Goal: Task Accomplishment & Management: Complete application form

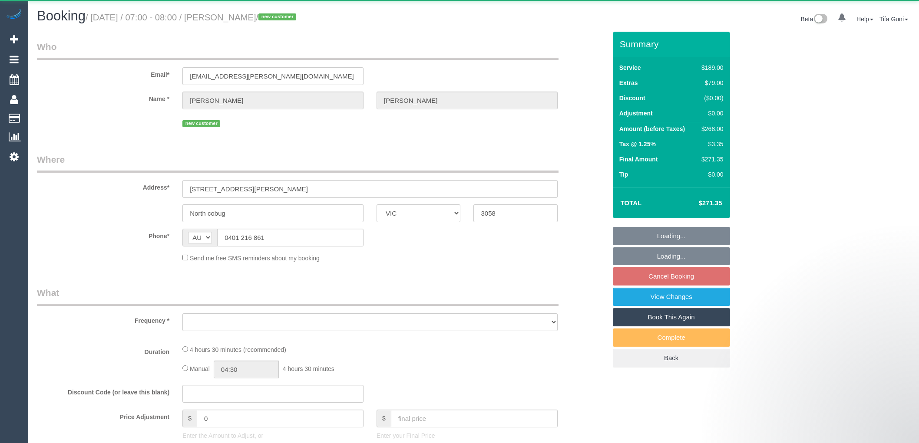
select select "VIC"
select select "object:549"
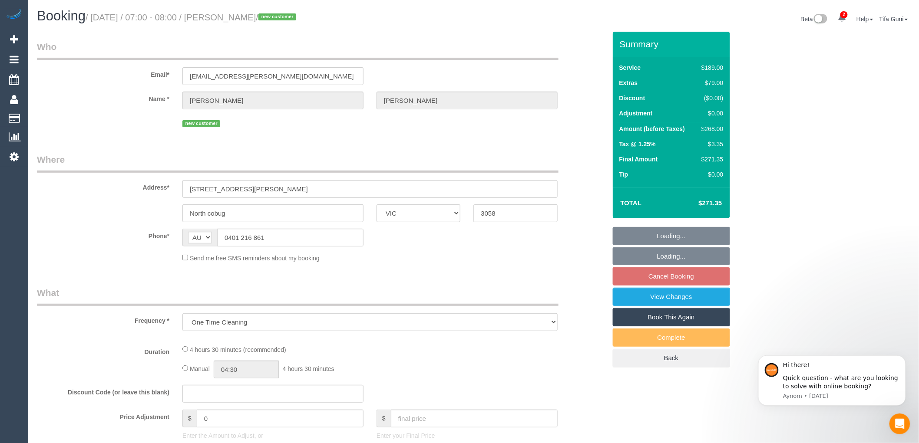
select select "spot1"
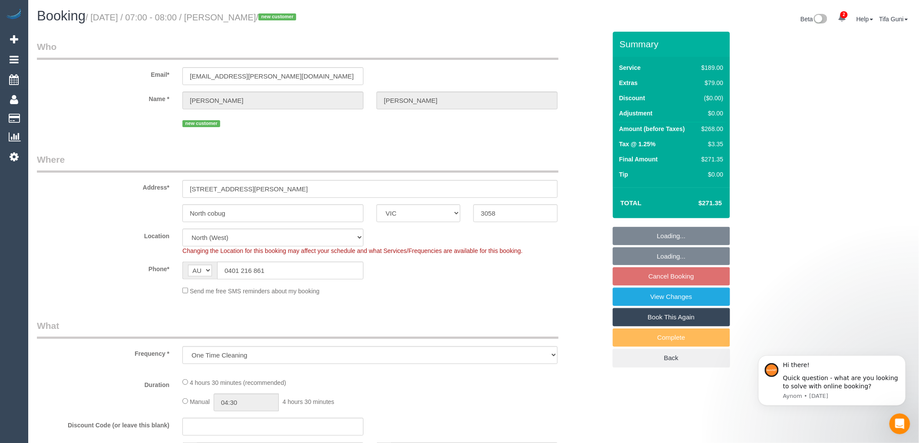
select select "object:657"
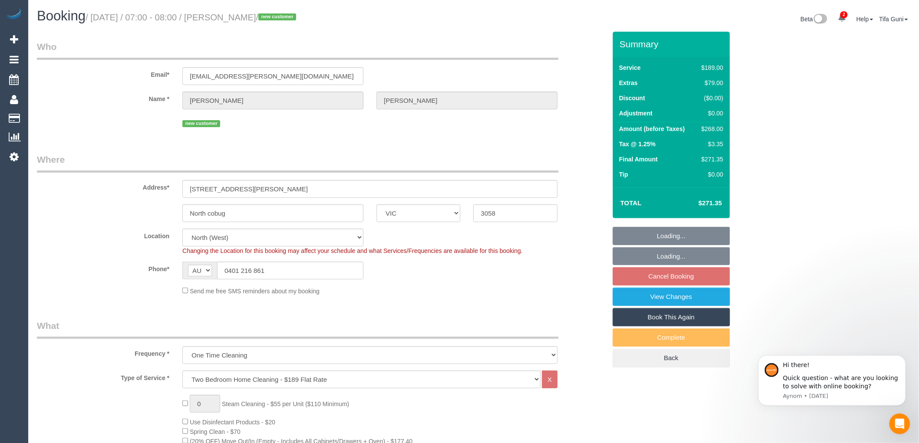
select select "spot22"
select select "string:stripe-pm_1RyLhj2GScqysDRVIzjT5YzT"
drag, startPoint x: 208, startPoint y: 213, endPoint x: 180, endPoint y: 215, distance: 27.9
click at [180, 215] on div "North cobug" at bounding box center [273, 214] width 194 height 18
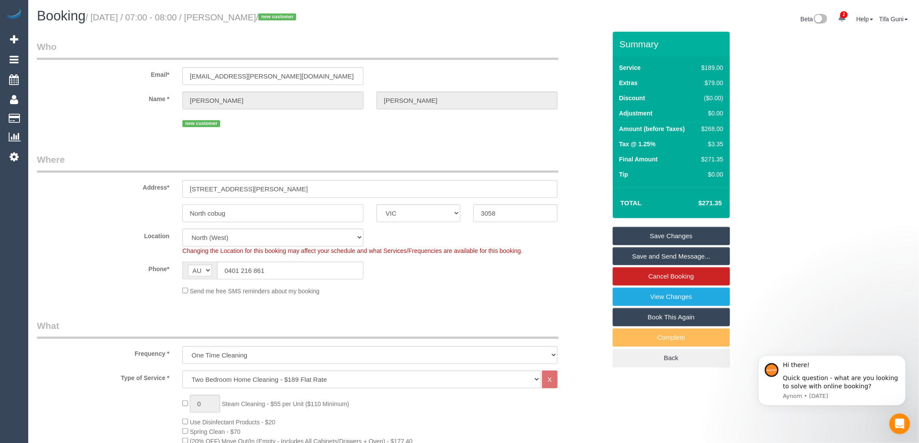
type input "cobug"
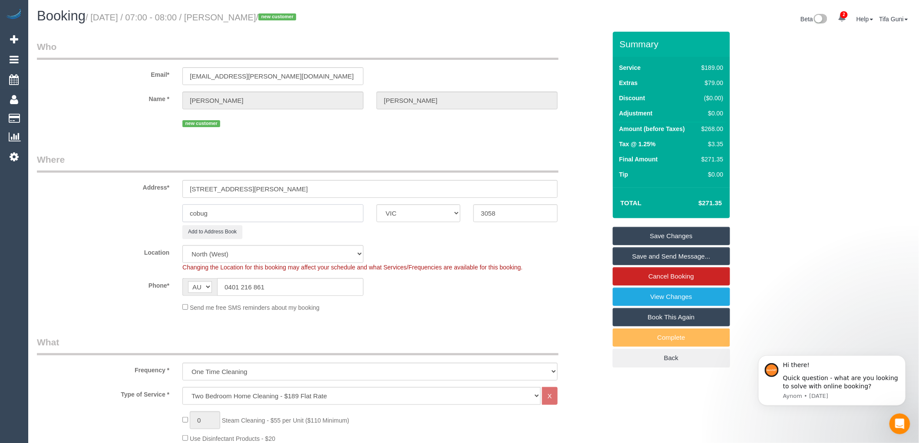
click at [193, 214] on input "cobug" at bounding box center [272, 214] width 181 height 18
select select "number:29"
select select "number:14"
select select "number:19"
select select "number:24"
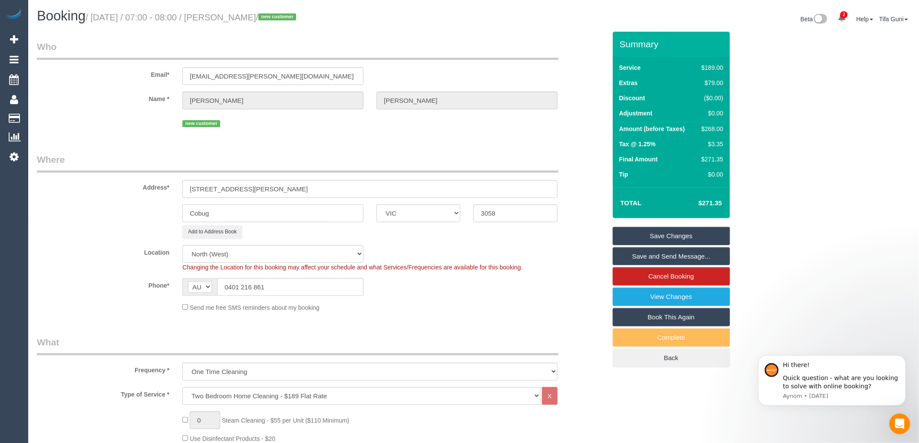
click at [205, 213] on input "Cobug" at bounding box center [272, 214] width 181 height 18
click at [240, 213] on input "Coburg" at bounding box center [272, 214] width 181 height 18
paste input "North"
type input "Coburg North"
click at [420, 245] on fieldset "Where Address* 3/20 lorensen avenue Coburg North ACT NSW NT QLD SA TAS VIC WA 3…" at bounding box center [321, 235] width 569 height 165
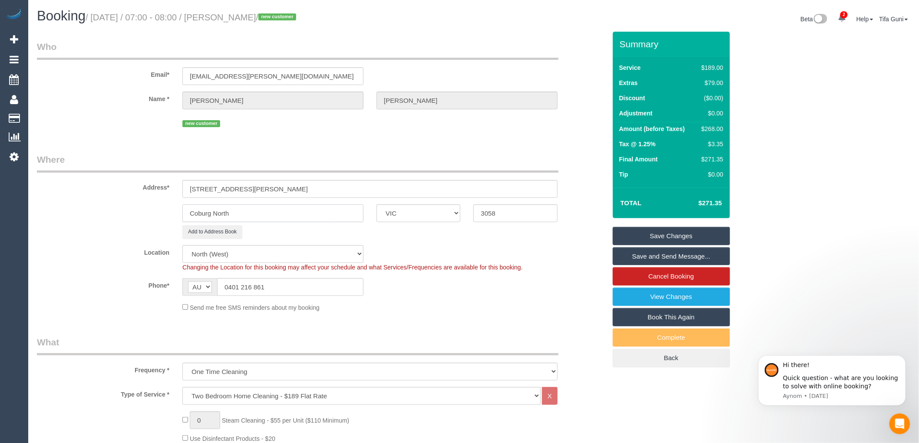
drag, startPoint x: 253, startPoint y: 219, endPoint x: 169, endPoint y: 218, distance: 83.4
click at [169, 218] on div "Coburg North ACT NSW NT QLD SA TAS VIC WA 3058" at bounding box center [321, 214] width 582 height 18
drag, startPoint x: 212, startPoint y: 215, endPoint x: 306, endPoint y: 229, distance: 95.8
click at [306, 229] on div "Add to Address Book" at bounding box center [370, 231] width 388 height 13
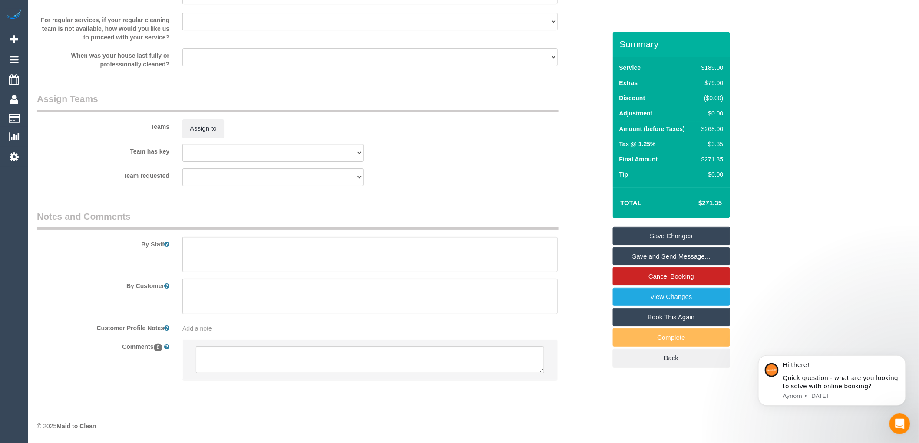
scroll to position [1245, 0]
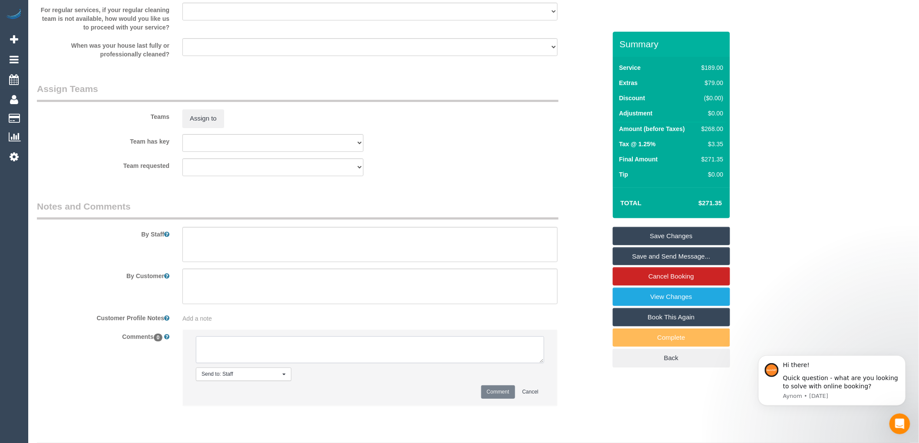
click at [219, 356] on textarea at bounding box center [370, 350] width 348 height 27
type textarea "-"
paste textarea "Flexibility dates: Flexibility times: Notes: knows we need to review Contact vi…"
click at [268, 356] on textarea at bounding box center [370, 350] width 348 height 27
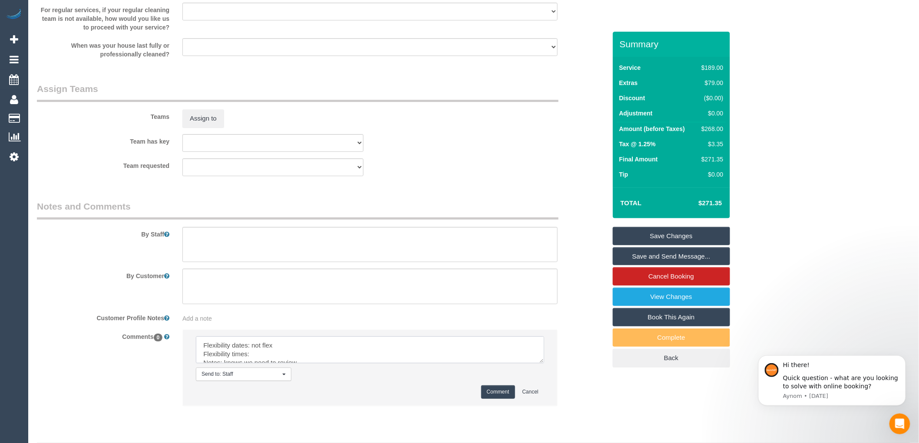
click at [264, 364] on textarea at bounding box center [370, 350] width 348 height 27
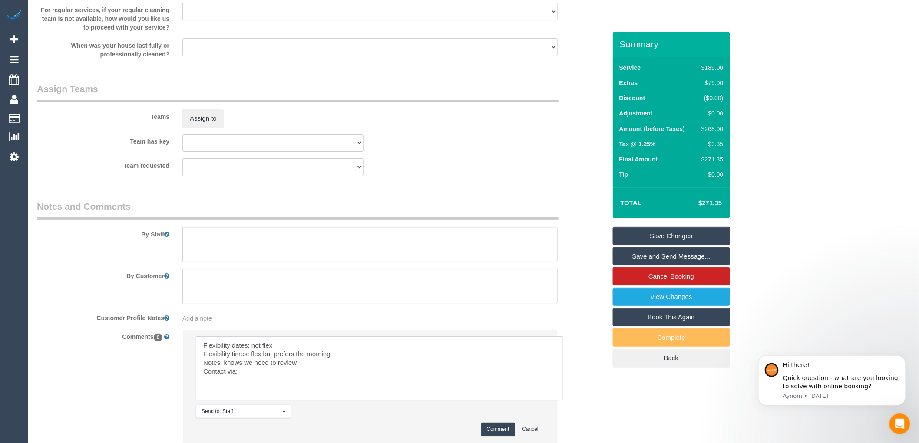
drag, startPoint x: 543, startPoint y: 372, endPoint x: 563, endPoint y: 410, distance: 42.5
click at [563, 401] on textarea at bounding box center [379, 369] width 367 height 64
click at [305, 374] on textarea at bounding box center [379, 369] width 367 height 64
click at [257, 381] on textarea at bounding box center [379, 369] width 367 height 64
click at [309, 372] on textarea at bounding box center [379, 369] width 367 height 64
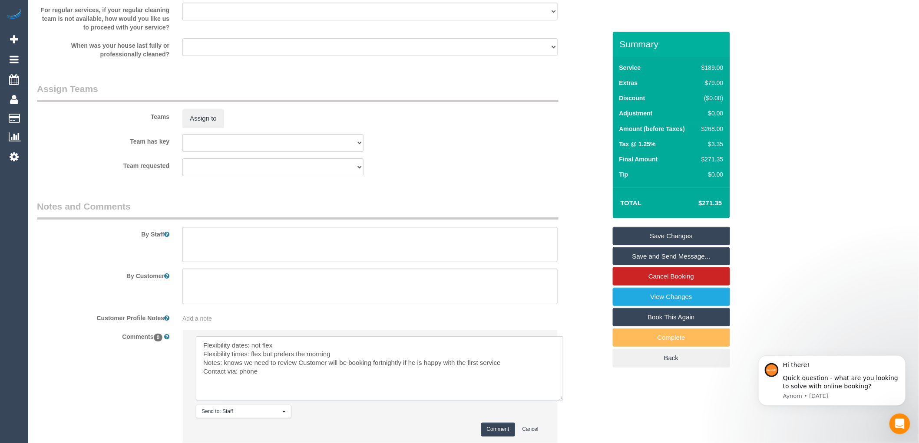
click at [274, 385] on textarea at bounding box center [379, 369] width 367 height 64
type textarea "Flexibility dates: not flex Flexibility times: flex but prefers the morning Not…"
click at [212, 251] on textarea at bounding box center [369, 245] width 375 height 36
type textarea "Parking available in the driveway"
click at [582, 281] on div "By Customer" at bounding box center [321, 287] width 582 height 36
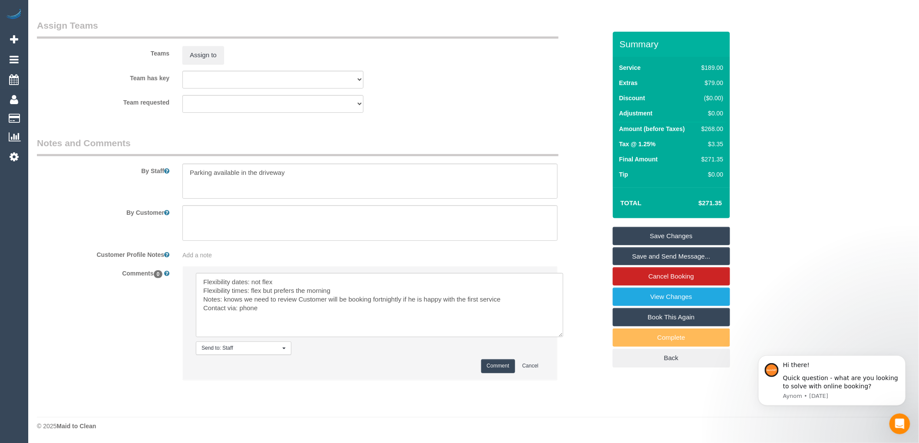
scroll to position [1319, 0]
click at [498, 363] on button "Comment" at bounding box center [498, 366] width 34 height 13
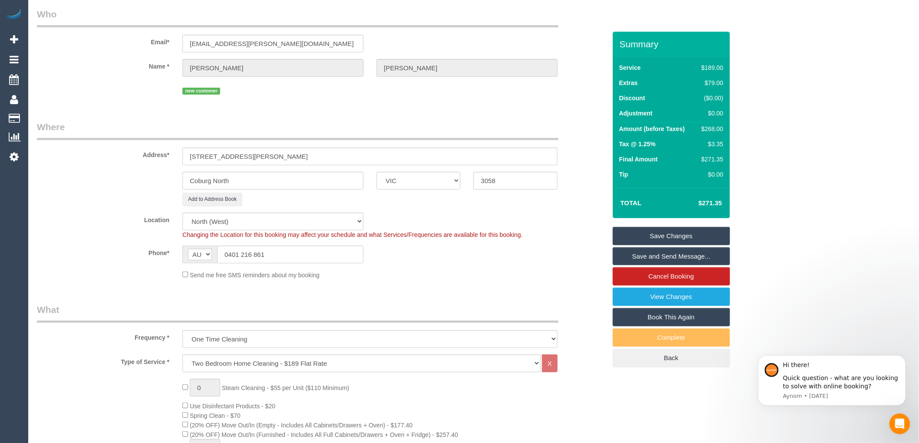
scroll to position [0, 0]
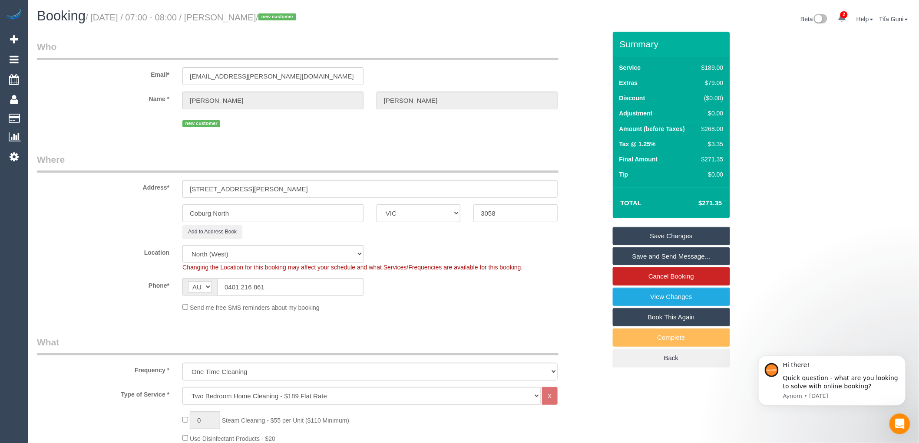
click at [678, 236] on link "Save Changes" at bounding box center [671, 236] width 117 height 18
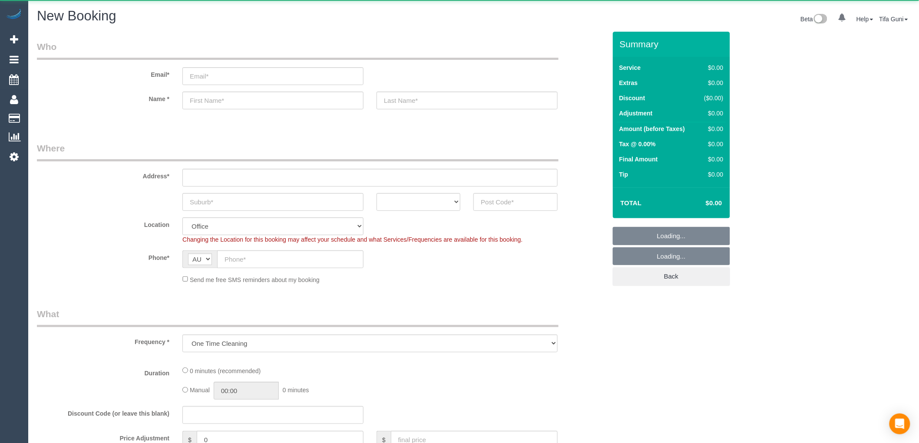
select select "object:831"
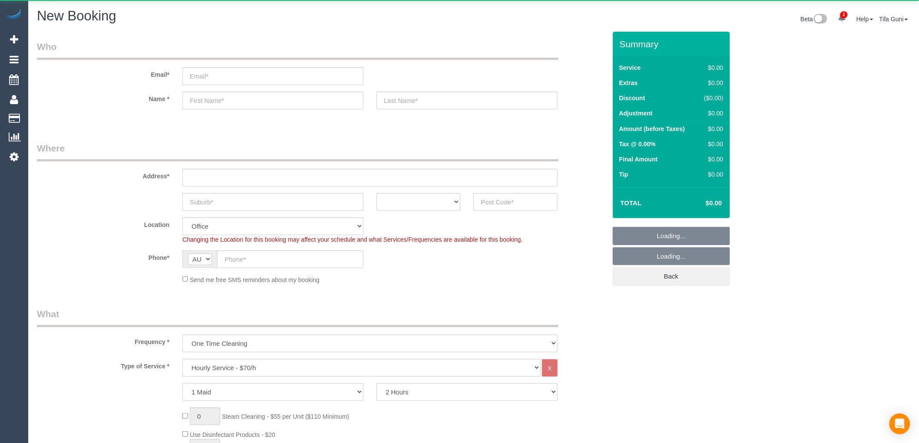
select select "object:1953"
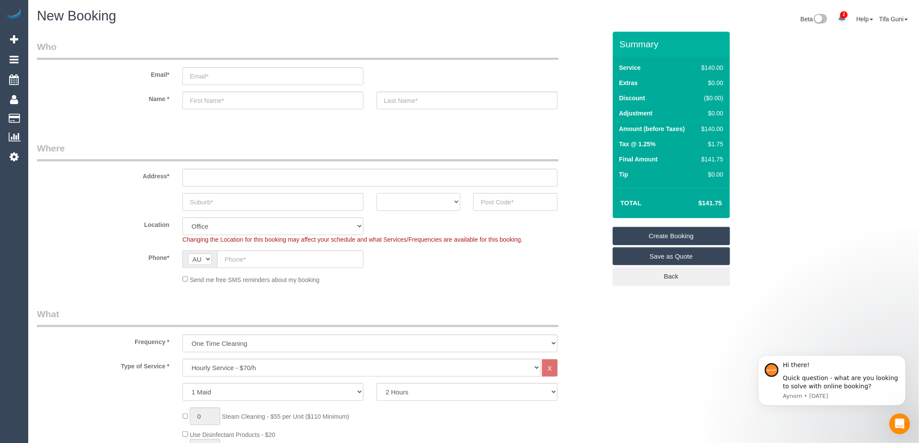
click at [430, 201] on select "ACT [GEOGRAPHIC_DATA] NT [GEOGRAPHIC_DATA] SA TAS [GEOGRAPHIC_DATA] [GEOGRAPHIC…" at bounding box center [419, 202] width 84 height 18
click at [222, 175] on input "text" at bounding box center [369, 178] width 375 height 18
paste input "61417101686"
type input "61417101686"
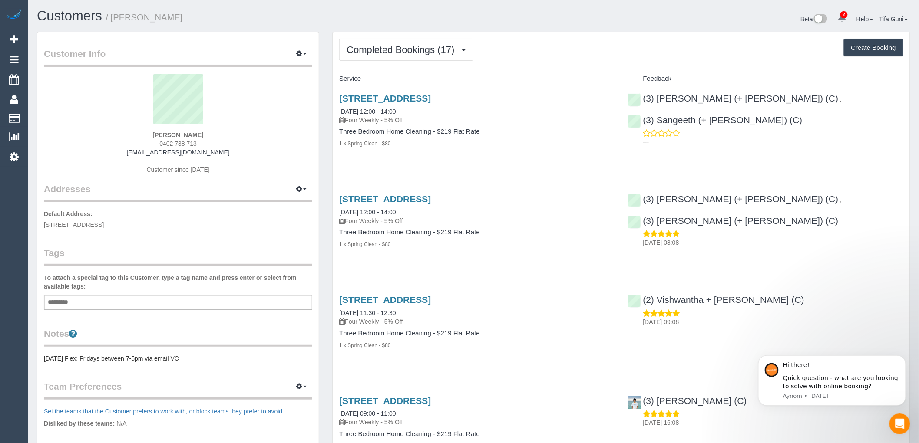
click at [861, 47] on button "Create Booking" at bounding box center [874, 48] width 60 height 18
select select "VIC"
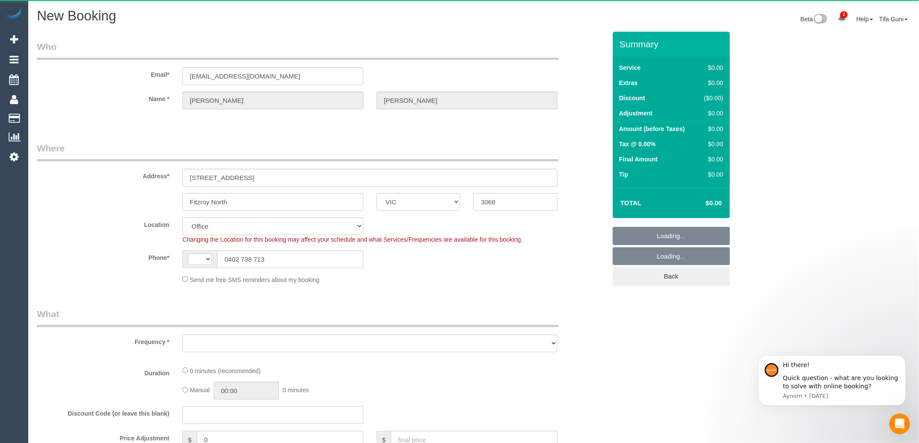
select select "string:AU"
select select "string:stripe-pm_1Q1buJ2GScqysDRVBDjGYTES"
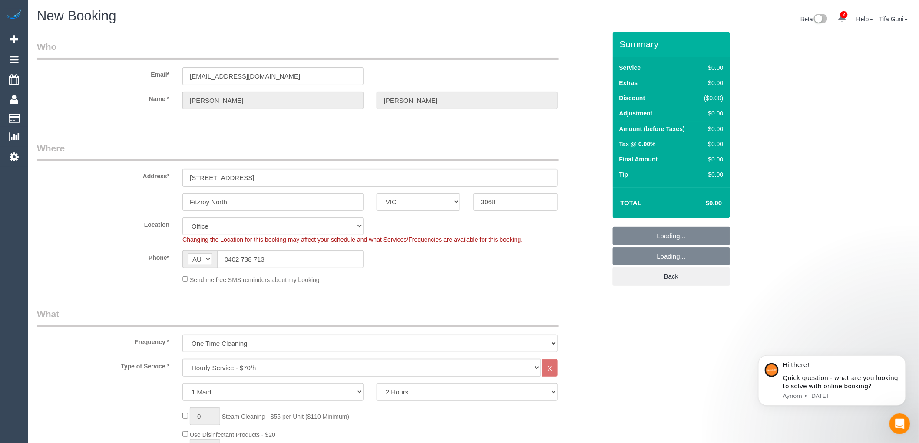
select select "object:3255"
select select "47"
select select "object:3260"
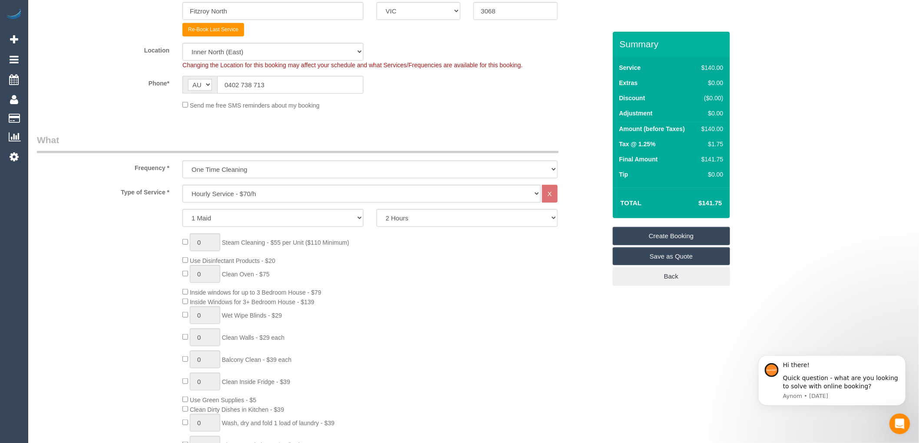
scroll to position [193, 0]
click at [251, 191] on select "Hourly Service - $70/h Hourly Service - $65/h Hourly Service - $60/h Hourly Ser…" at bounding box center [361, 192] width 358 height 18
click at [251, 193] on select "Hourly Service - $70/h Hourly Service - $65/h Hourly Service - $60/h Hourly Ser…" at bounding box center [361, 192] width 358 height 18
select select "212"
click at [182, 184] on select "Hourly Service - $70/h Hourly Service - $65/h Hourly Service - $60/h Hourly Ser…" at bounding box center [361, 192] width 358 height 18
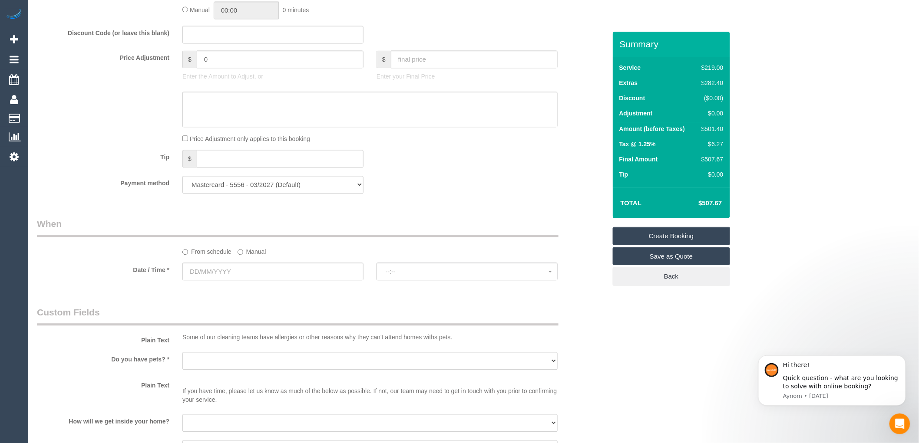
scroll to position [869, 0]
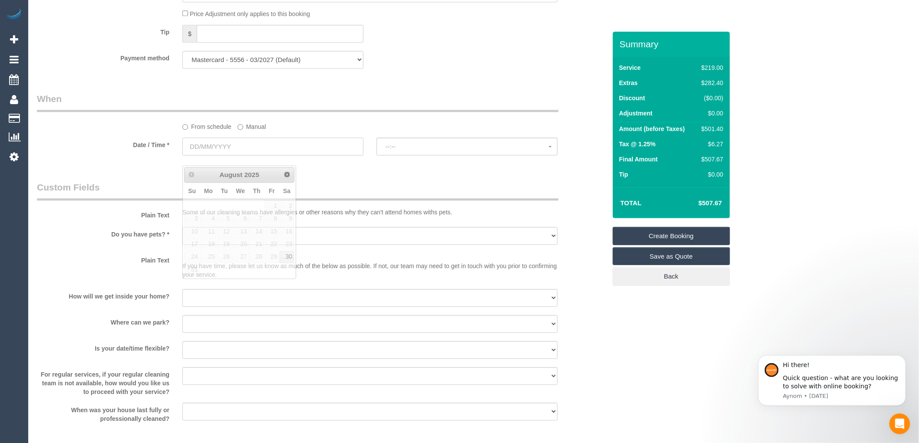
click at [248, 154] on input "text" at bounding box center [272, 147] width 181 height 18
click at [288, 177] on span "Next" at bounding box center [287, 174] width 7 height 7
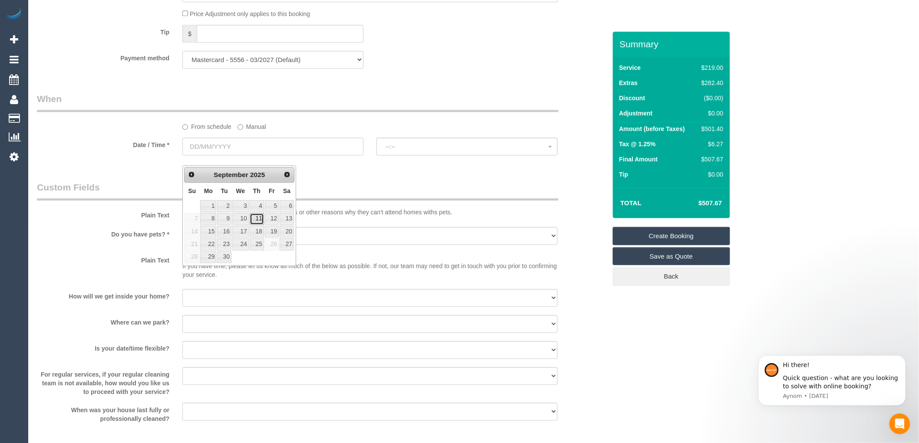
click at [258, 216] on link "11" at bounding box center [257, 219] width 14 height 12
type input "[DATE]"
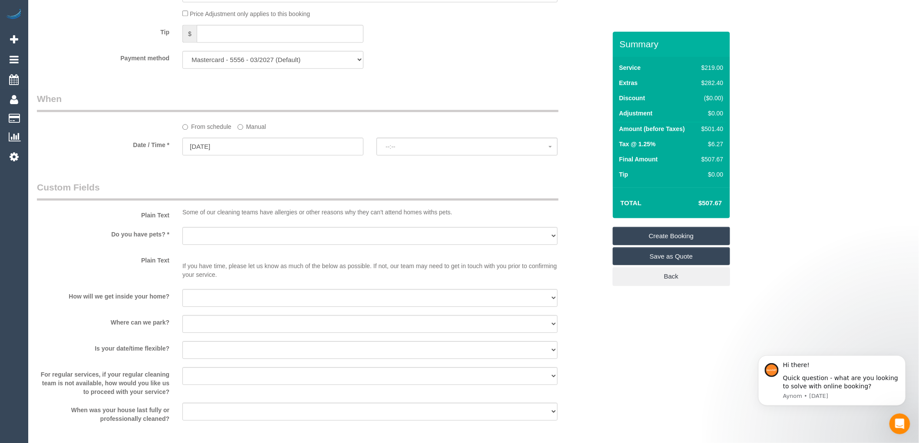
select select "spot1"
click at [218, 156] on input "11/09/2025" at bounding box center [272, 147] width 181 height 18
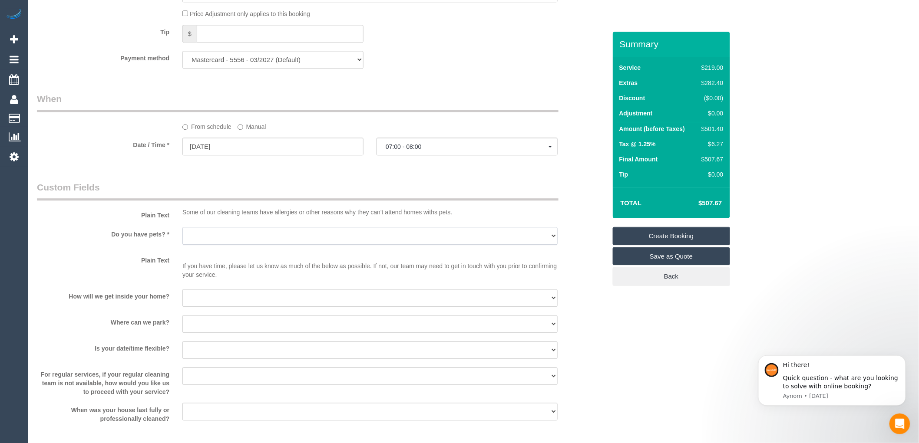
click at [268, 243] on select "Yes - Cats Yes - Dogs No pets Yes - Dogs and Cats Yes - Other" at bounding box center [369, 236] width 375 height 18
select select "number:28"
click at [182, 236] on select "Yes - Cats Yes - Dogs No pets Yes - Dogs and Cats Yes - Other" at bounding box center [369, 236] width 375 height 18
click at [208, 304] on select "I will be home Key will be left (please provide details below) Lock box/Access …" at bounding box center [369, 298] width 375 height 18
select select "number:14"
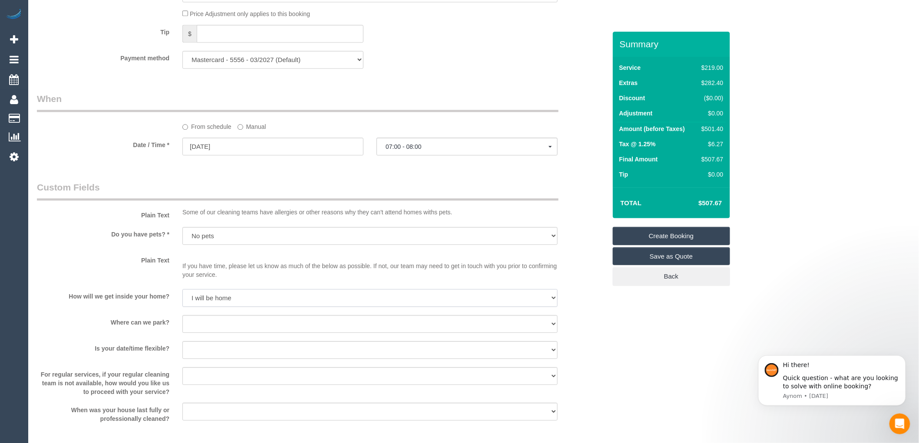
click at [182, 299] on select "I will be home Key will be left (please provide details below) Lock box/Access …" at bounding box center [369, 298] width 375 height 18
click at [208, 333] on select "I will provide parking on-site Free street parking Paid street parking (cost wi…" at bounding box center [369, 324] width 375 height 18
select select "number:18"
click at [182, 325] on select "I will provide parking on-site Free street parking Paid street parking (cost wi…" at bounding box center [369, 324] width 375 height 18
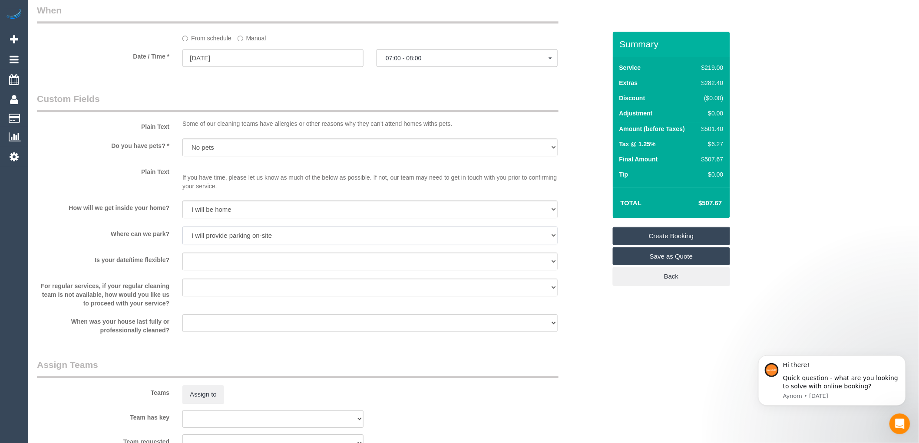
scroll to position [965, 0]
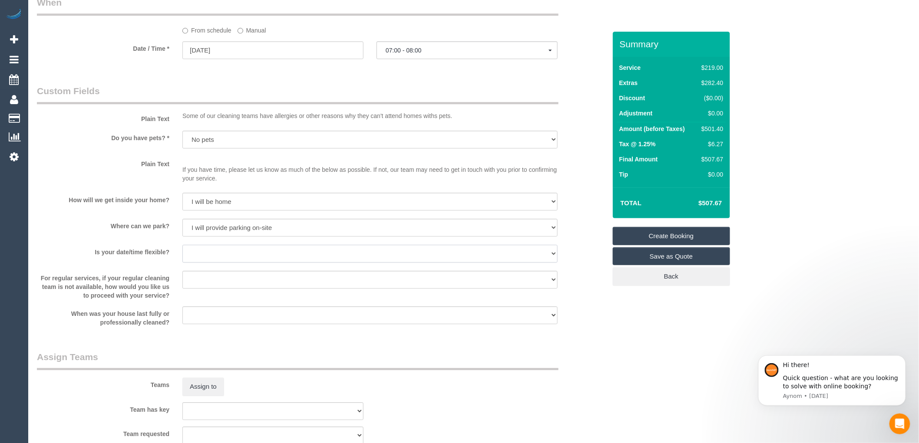
click at [221, 261] on select "Yes - date and time Yes - date but not time Yes - time but not date No - No fle…" at bounding box center [369, 254] width 375 height 18
select select "number:36"
click at [182, 255] on select "Yes - date and time Yes - date but not time Yes - time but not date No - No fle…" at bounding box center [369, 254] width 375 height 18
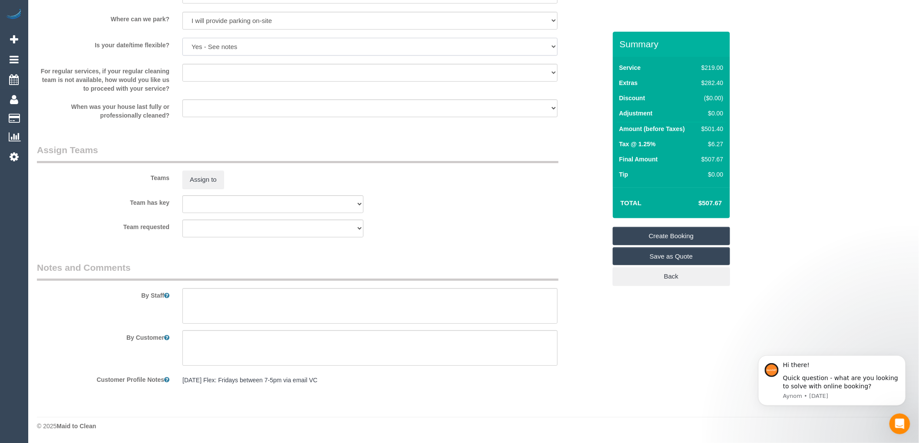
scroll to position [1181, 0]
click at [216, 298] on textarea at bounding box center [369, 306] width 375 height 36
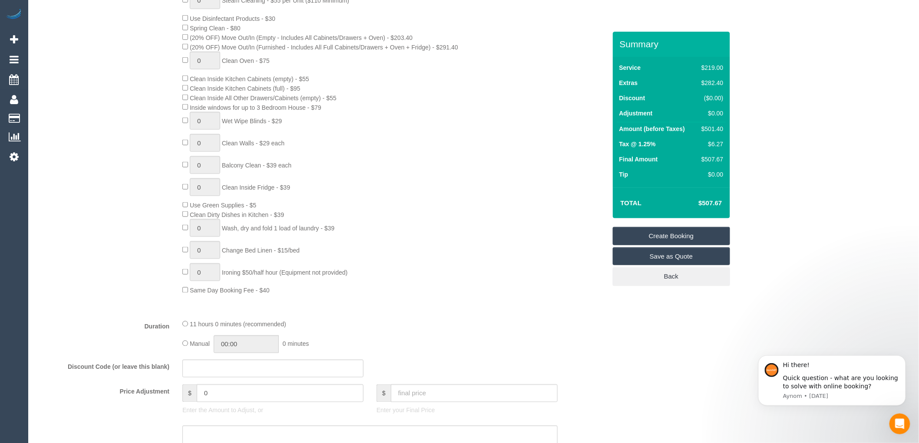
scroll to position [216, 0]
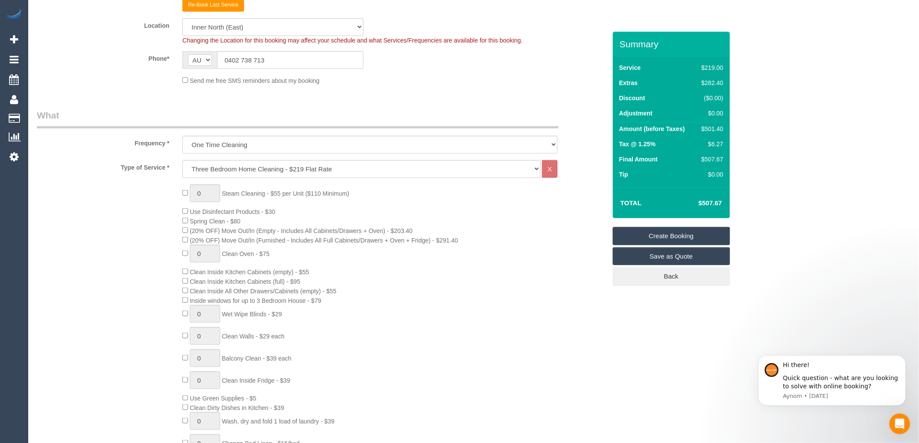
type textarea "Parking in the driveway"
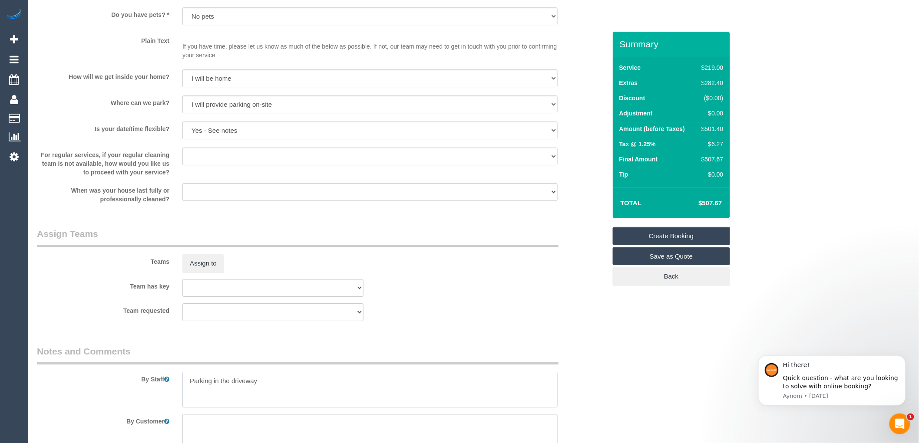
scroll to position [1085, 0]
click at [652, 237] on link "Create Booking" at bounding box center [671, 236] width 117 height 18
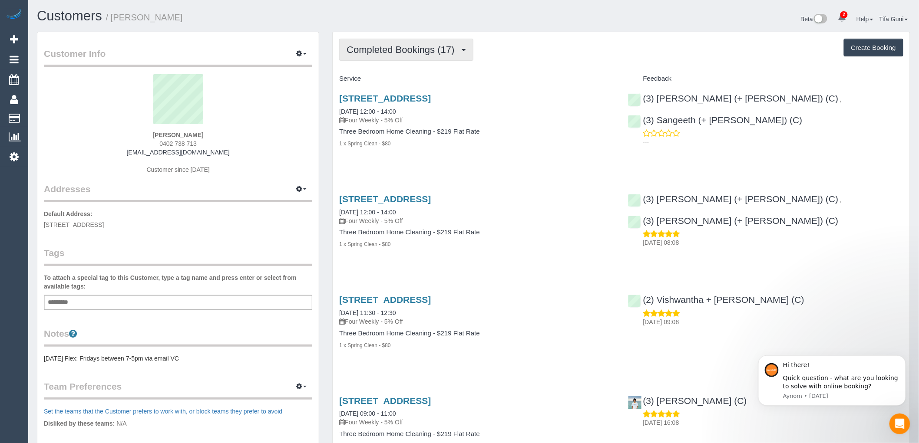
click at [448, 52] on span "Completed Bookings (17)" at bounding box center [403, 49] width 112 height 11
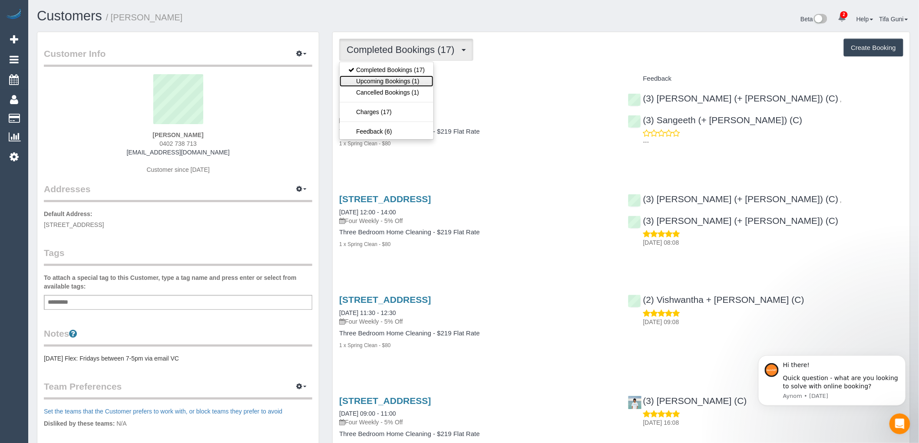
click at [382, 79] on link "Upcoming Bookings (1)" at bounding box center [387, 81] width 94 height 11
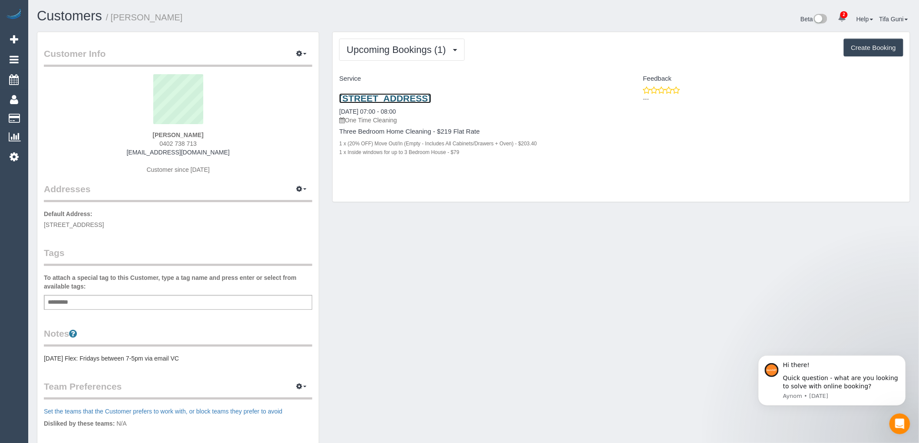
click at [404, 97] on link "30 Mark St, Fitzroy North, VIC 3068" at bounding box center [385, 98] width 92 height 10
click at [418, 99] on link "30 Mark St, Fitzroy North, VIC 3068" at bounding box center [385, 98] width 92 height 10
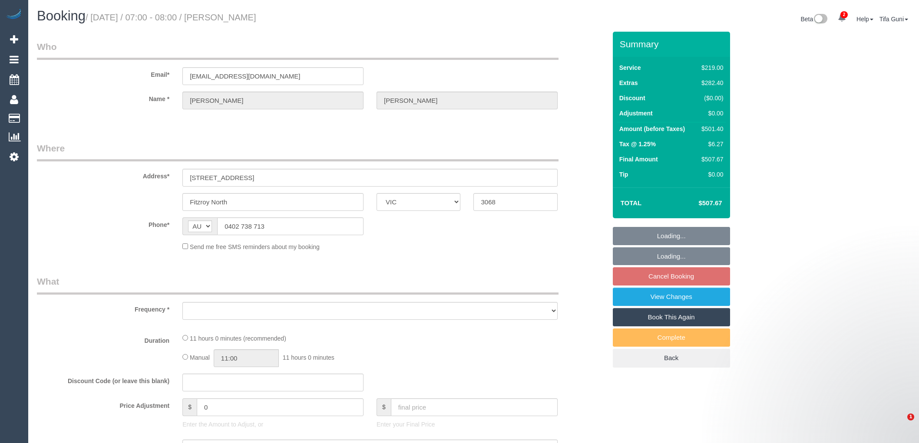
select select "VIC"
select select "object:540"
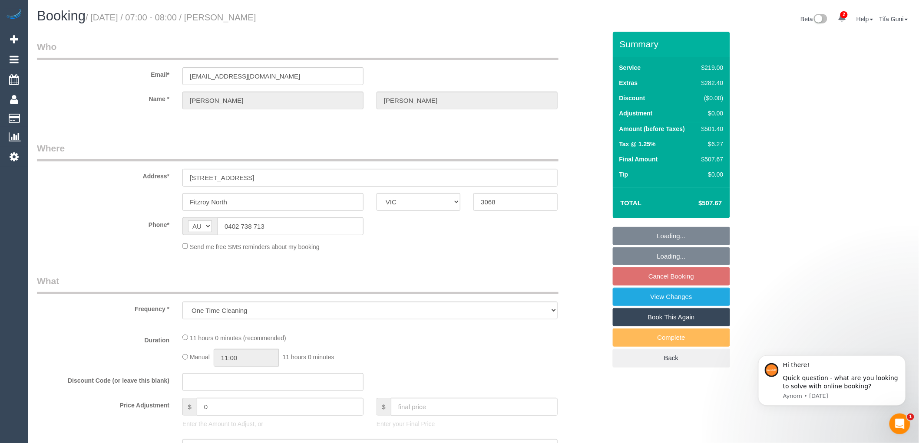
select select "string:stripe-pm_1Q1buJ2GScqysDRVBDjGYTES"
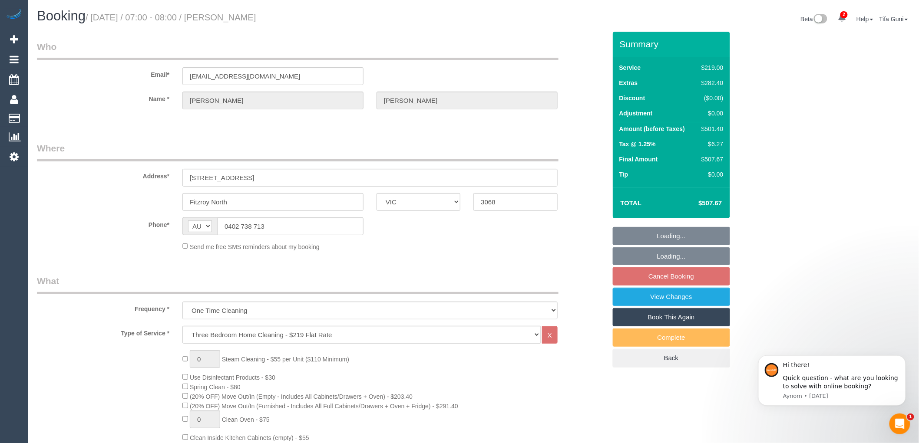
select select "number:28"
select select "number:14"
select select "number:18"
select select "number:36"
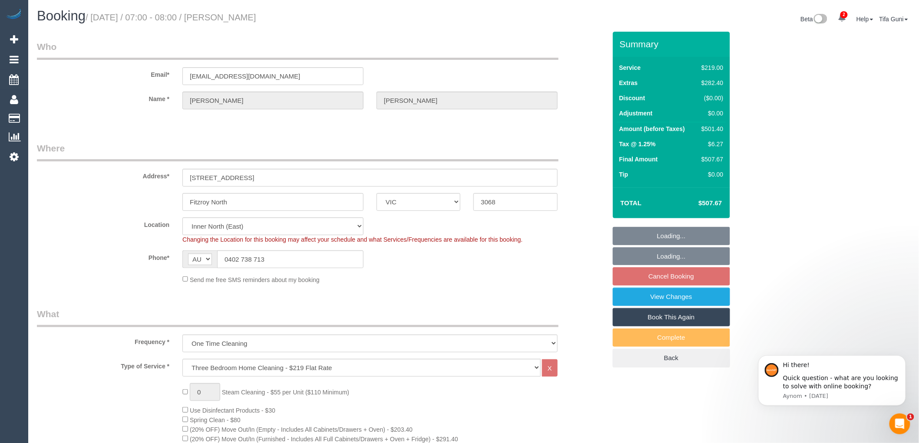
select select "object:1575"
select select "spot1"
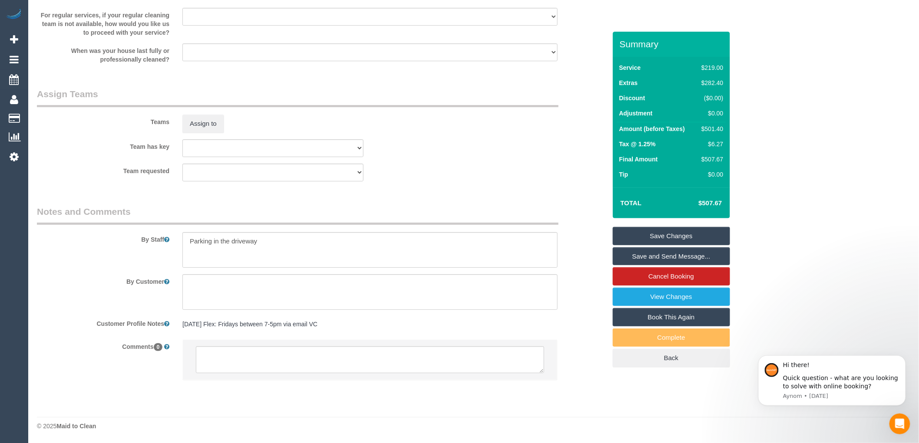
scroll to position [1221, 0]
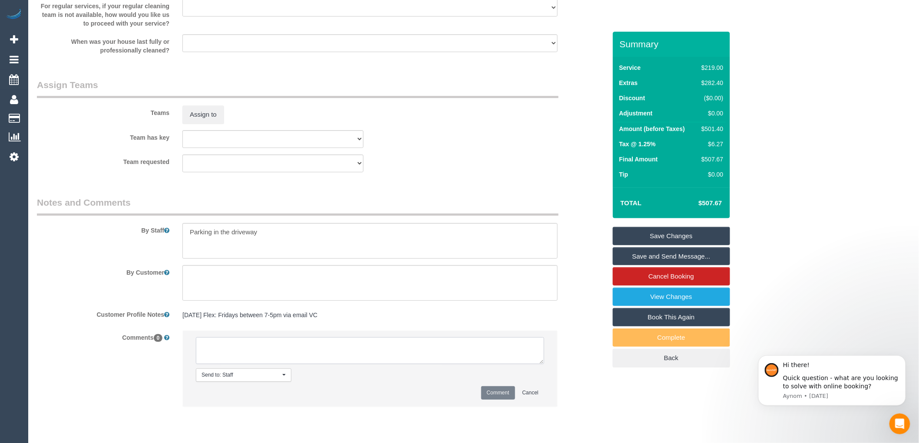
click at [212, 351] on textarea at bounding box center [370, 351] width 348 height 27
type textarea "-"
paste textarea "Flexibility dates: Flexibility times: Notes: knows we need to review Contact vi…"
click at [261, 357] on textarea at bounding box center [370, 351] width 348 height 27
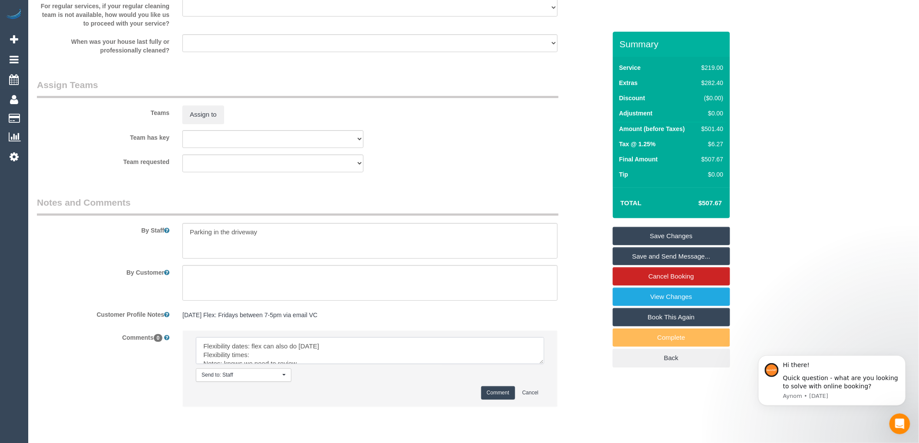
click at [263, 362] on textarea at bounding box center [370, 351] width 348 height 27
click at [263, 363] on textarea at bounding box center [370, 351] width 348 height 27
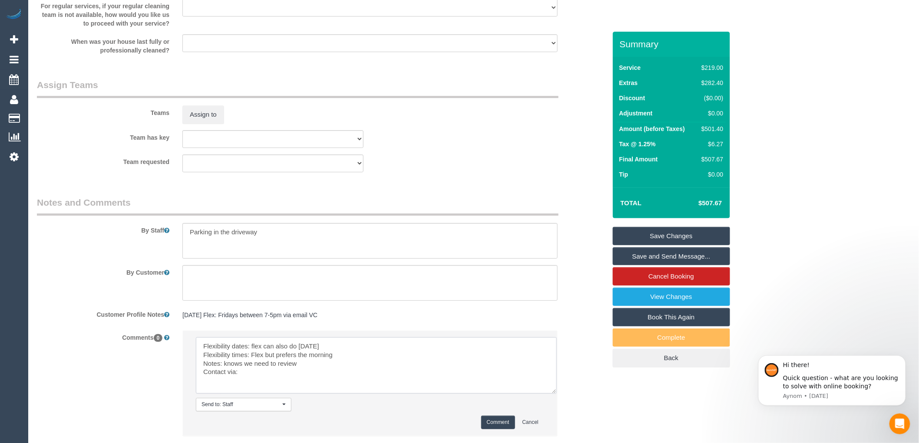
drag, startPoint x: 542, startPoint y: 374, endPoint x: 555, endPoint y: 401, distance: 30.3
click at [555, 394] on textarea at bounding box center [376, 366] width 361 height 56
click at [261, 381] on textarea at bounding box center [376, 366] width 361 height 56
type textarea "Flexibility dates: flex can also do Friday Flexibility times: Flex but prefers …"
click at [496, 430] on button "Comment" at bounding box center [498, 422] width 34 height 13
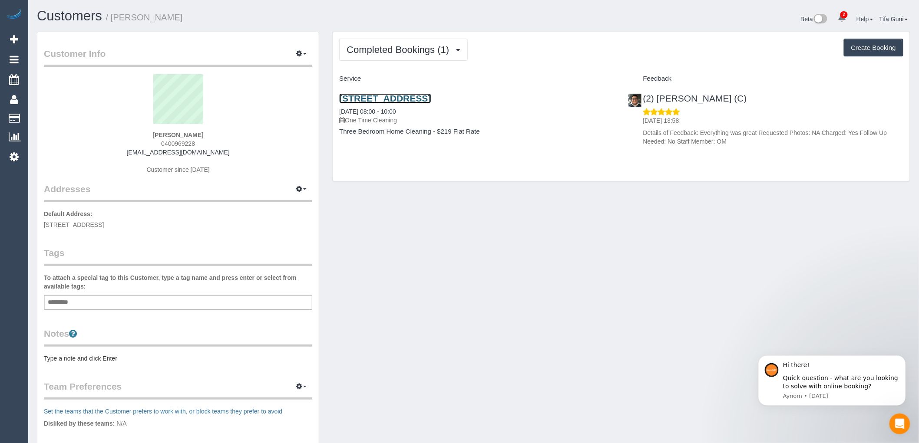
click at [431, 95] on link "[STREET_ADDRESS]" at bounding box center [385, 98] width 92 height 10
click at [431, 98] on link "[STREET_ADDRESS]" at bounding box center [385, 98] width 92 height 10
click at [871, 45] on button "Create Booking" at bounding box center [874, 48] width 60 height 18
select select "VIC"
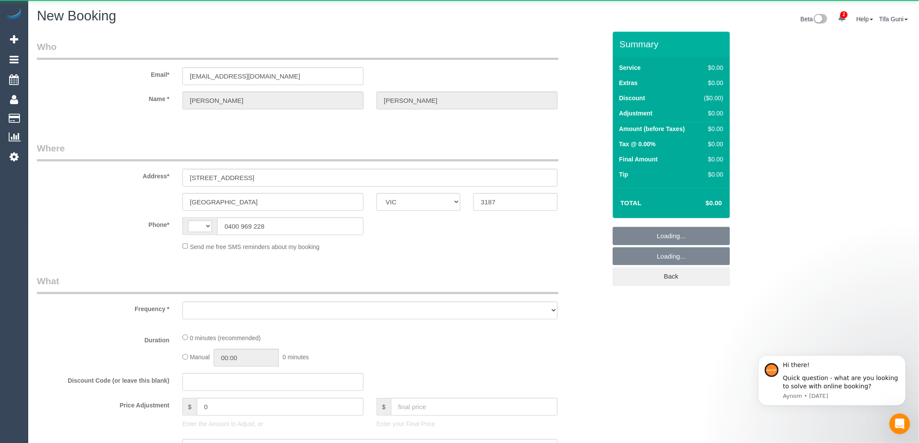
select select "object:603"
select select "string:stripe-pm_1Raqbi2GScqysDRVbOPV1ofW"
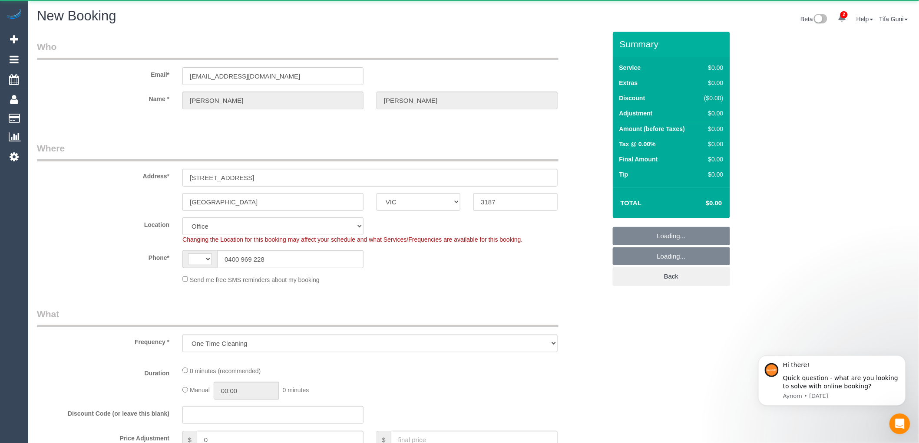
select select "object:855"
select select "string:AU"
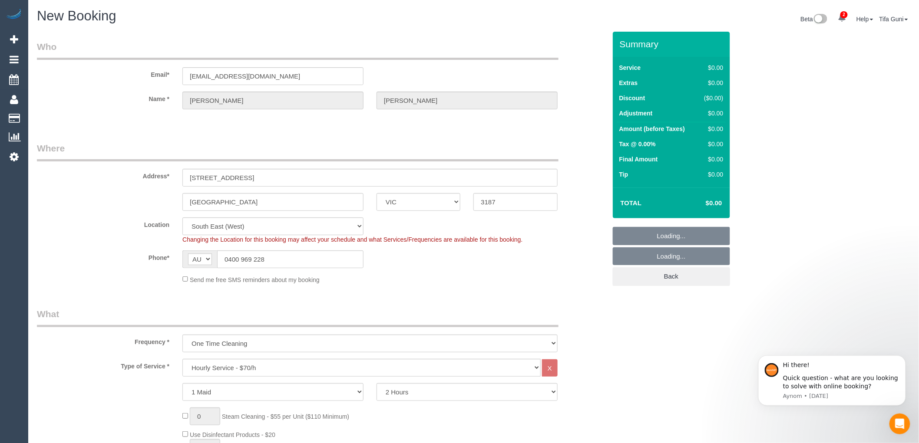
select select "64"
select select "object:2310"
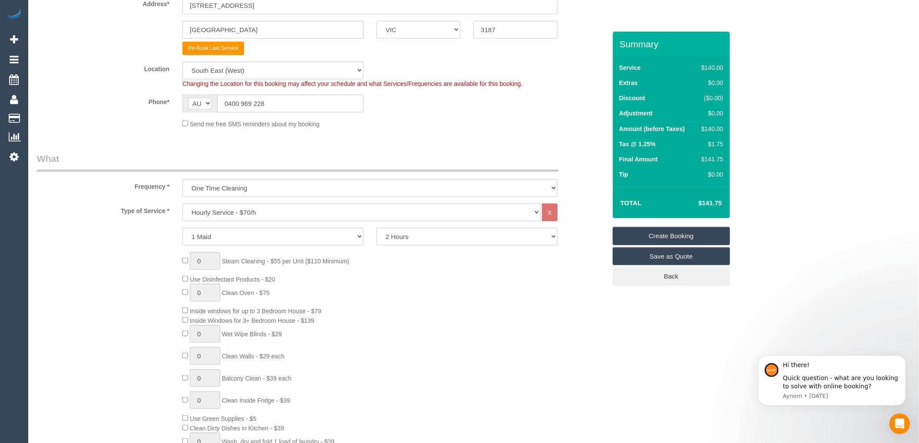
scroll to position [241, 0]
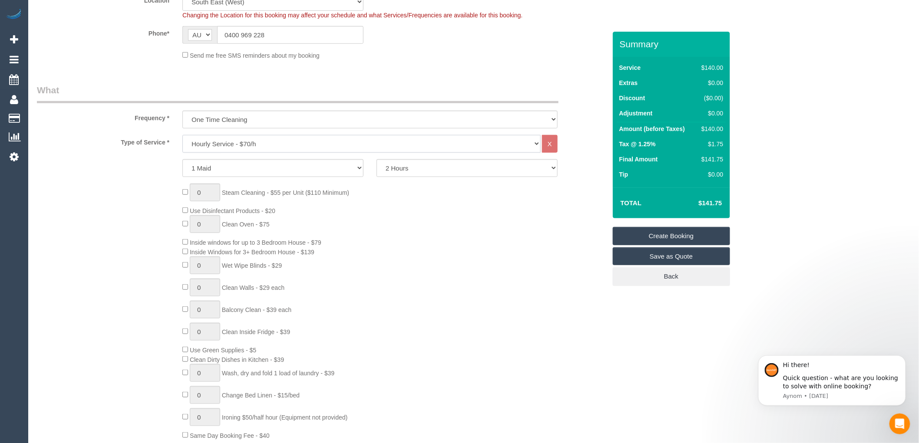
click at [249, 143] on select "Hourly Service - $70/h Hourly Service - $65/h Hourly Service - $60/h Hourly Ser…" at bounding box center [361, 144] width 358 height 18
select select "212"
click at [182, 135] on select "Hourly Service - $70/h Hourly Service - $65/h Hourly Service - $60/h Hourly Ser…" at bounding box center [361, 144] width 358 height 18
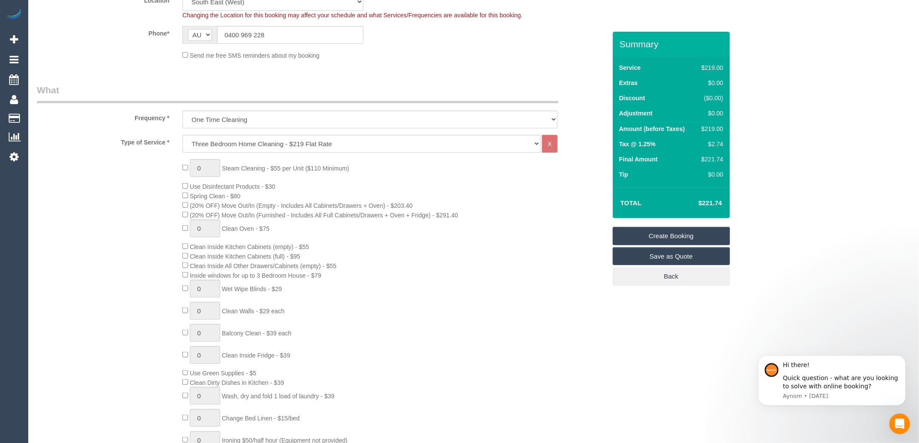
click at [491, 185] on div "0 Steam Cleaning - $55 per Unit ($110 Minimum) Use Disinfectant Products - $30 …" at bounding box center [394, 311] width 437 height 304
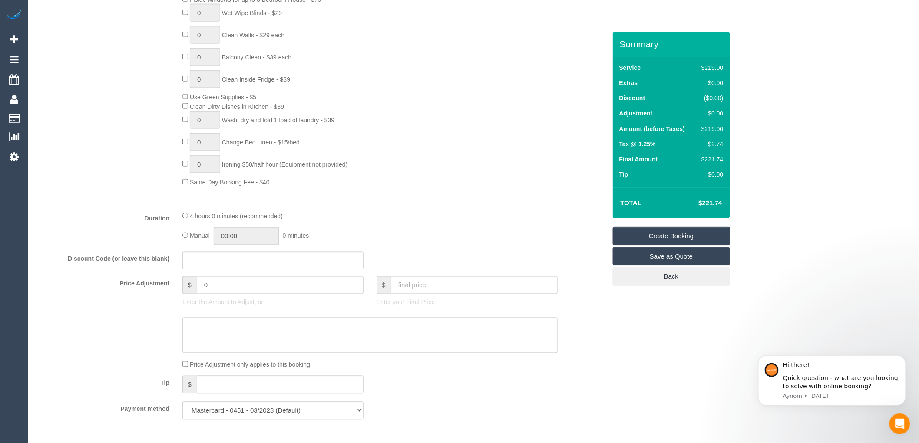
scroll to position [724, 0]
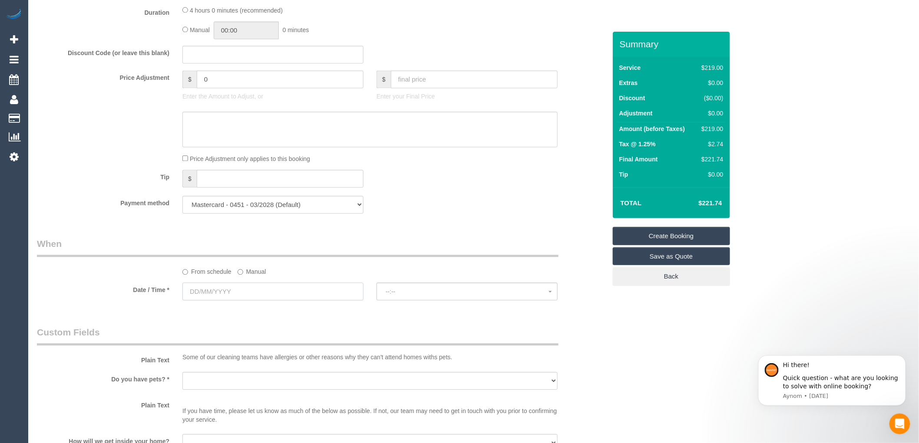
click at [258, 301] on input "text" at bounding box center [272, 292] width 181 height 18
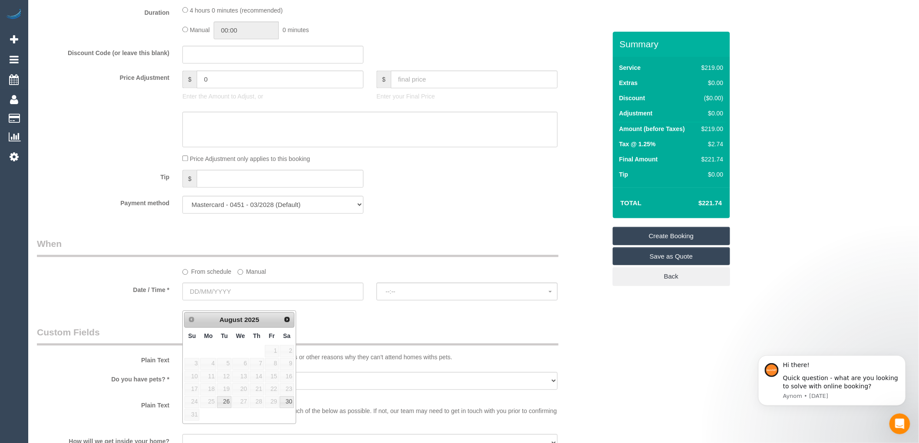
click at [273, 404] on span "29" at bounding box center [272, 403] width 14 height 12
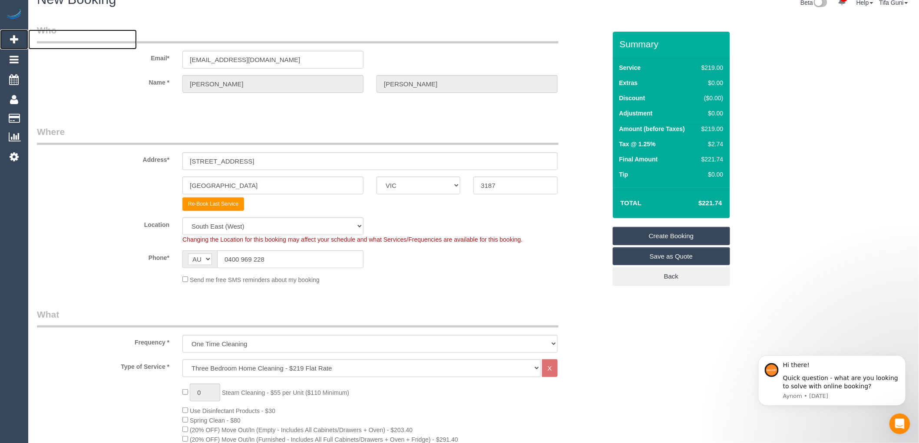
scroll to position [0, 0]
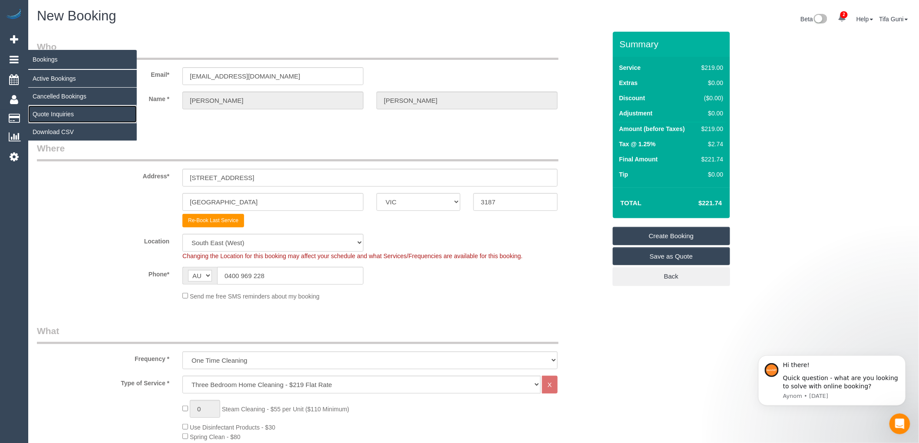
click at [69, 116] on link "Quote Inquiries" at bounding box center [82, 114] width 109 height 17
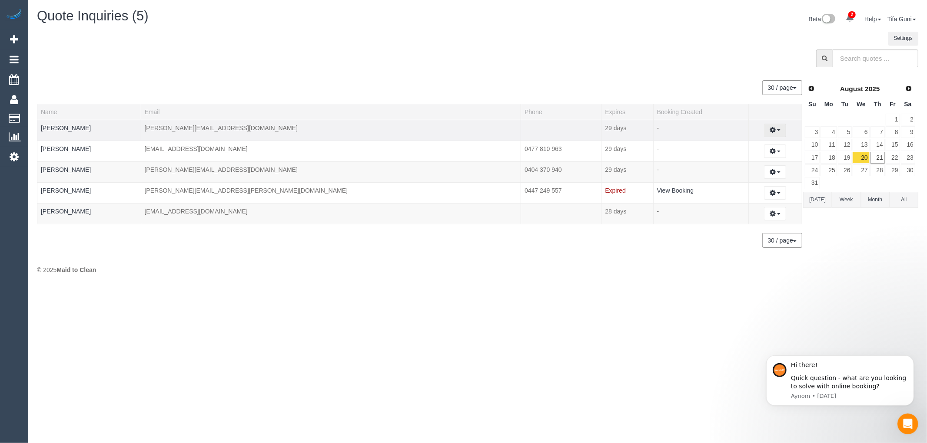
click at [777, 131] on span "button" at bounding box center [778, 130] width 3 height 2
click at [877, 159] on link "21" at bounding box center [877, 158] width 14 height 12
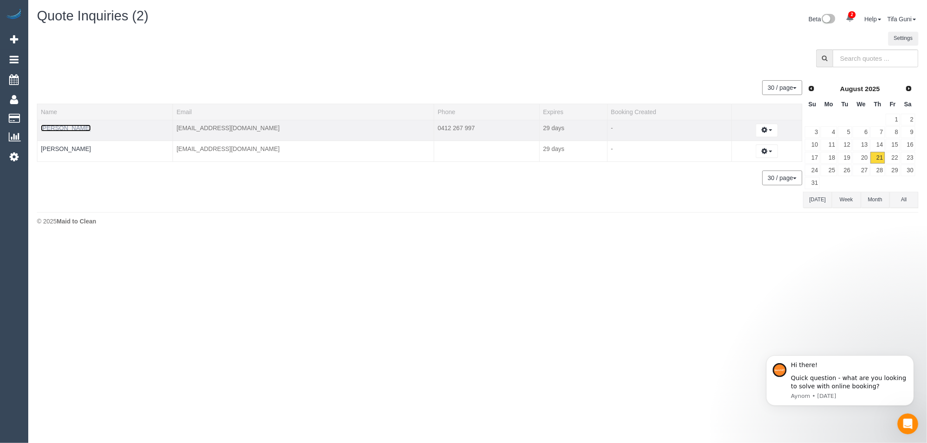
click at [41, 128] on link "Sarthak Chandola" at bounding box center [66, 128] width 50 height 7
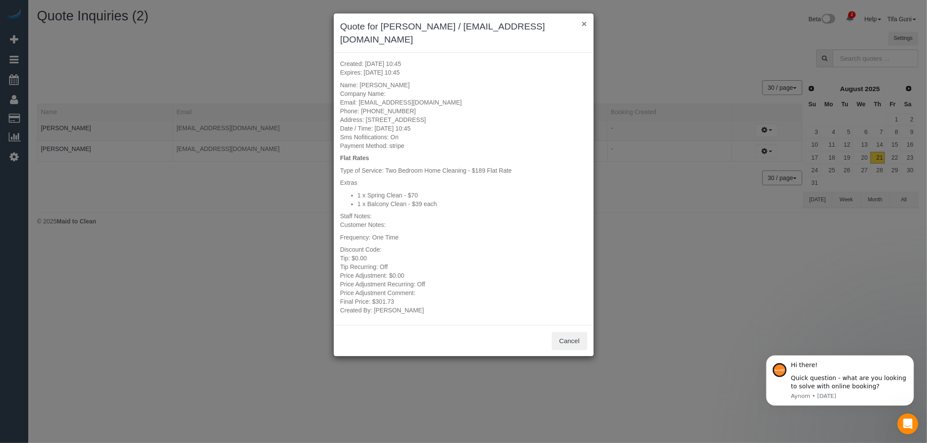
click at [583, 27] on button "×" at bounding box center [583, 23] width 5 height 9
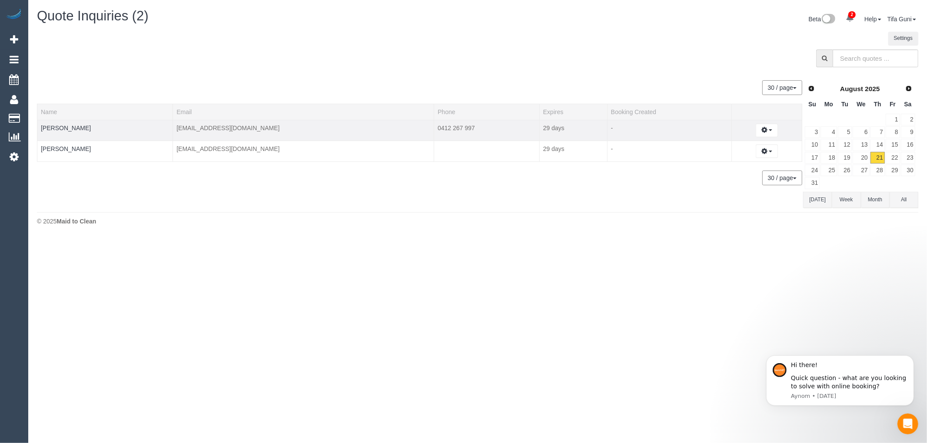
drag, startPoint x: 38, startPoint y: 128, endPoint x: 465, endPoint y: 132, distance: 426.6
click at [465, 132] on tr "Sarthak Chandola sarthakchandy@gmail.com 0412 267 997 29 days - Create Booking …" at bounding box center [419, 130] width 764 height 21
copy tr "Sarthak Chandola sarthakchandy@gmail.com 0412 267 997"
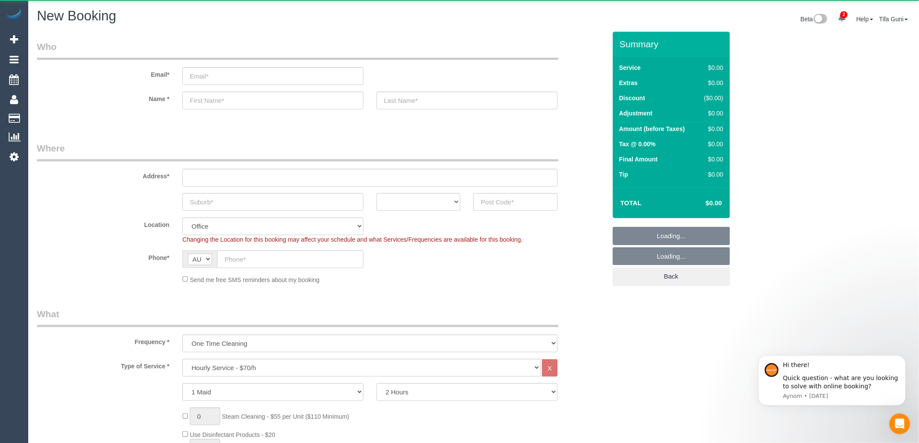
select select "object:3694"
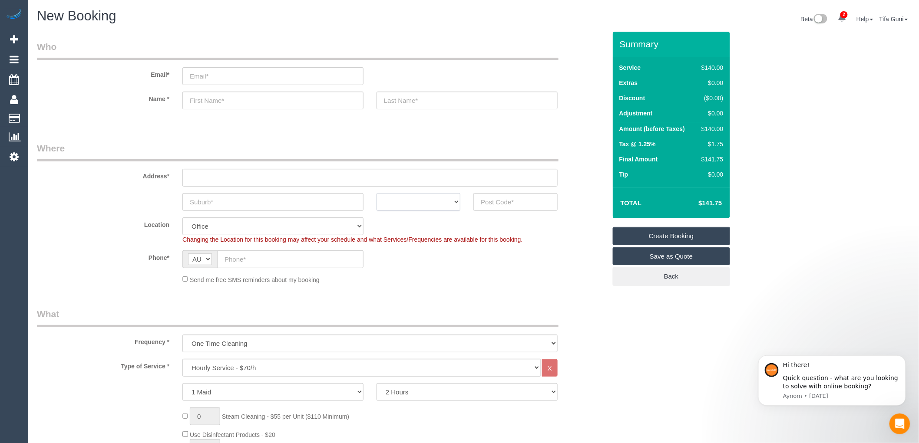
click at [430, 200] on select "ACT NSW NT QLD SA TAS VIC WA" at bounding box center [419, 202] width 84 height 18
select select "VIC"
click at [377, 193] on select "ACT NSW NT QLD SA TAS VIC WA" at bounding box center [419, 202] width 84 height 18
click at [247, 203] on input "text" at bounding box center [272, 202] width 181 height 18
type input "yb"
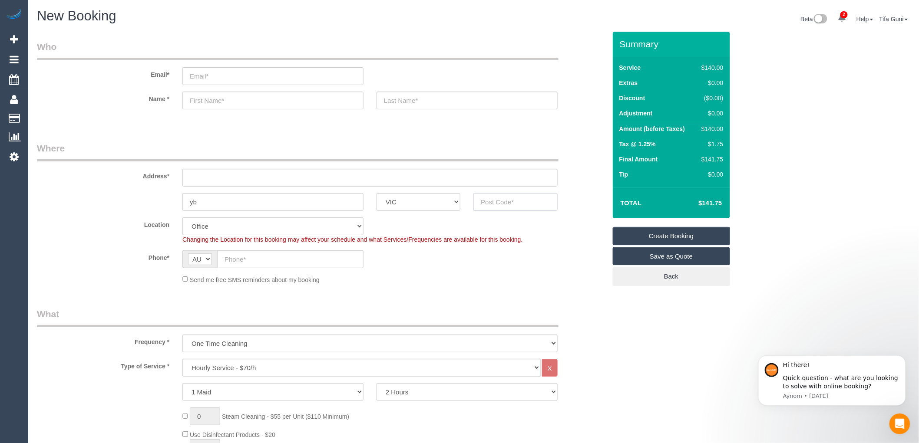
click at [486, 202] on input "text" at bounding box center [515, 202] width 84 height 18
drag, startPoint x: 502, startPoint y: 202, endPoint x: 470, endPoint y: 208, distance: 31.7
click at [470, 208] on div "3084" at bounding box center [515, 202] width 97 height 18
type input "3084"
click at [216, 202] on input "yb" at bounding box center [272, 202] width 181 height 18
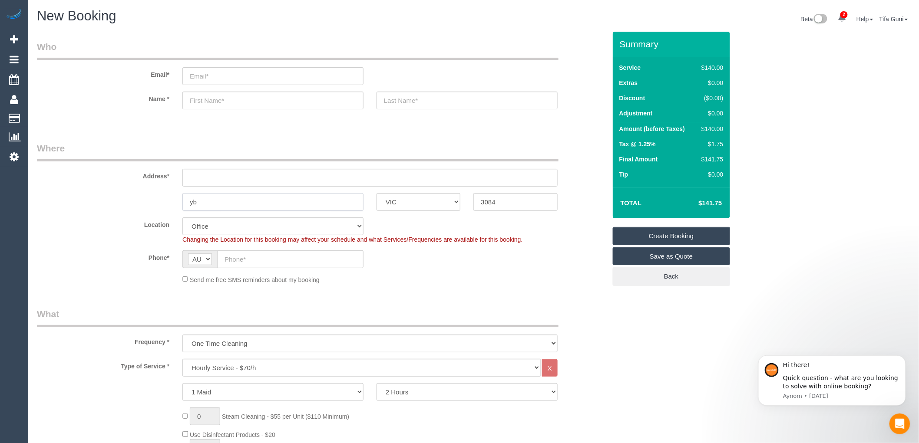
type input "y"
type input "viewbank"
click at [205, 182] on input "text" at bounding box center [369, 178] width 375 height 18
type input "1"
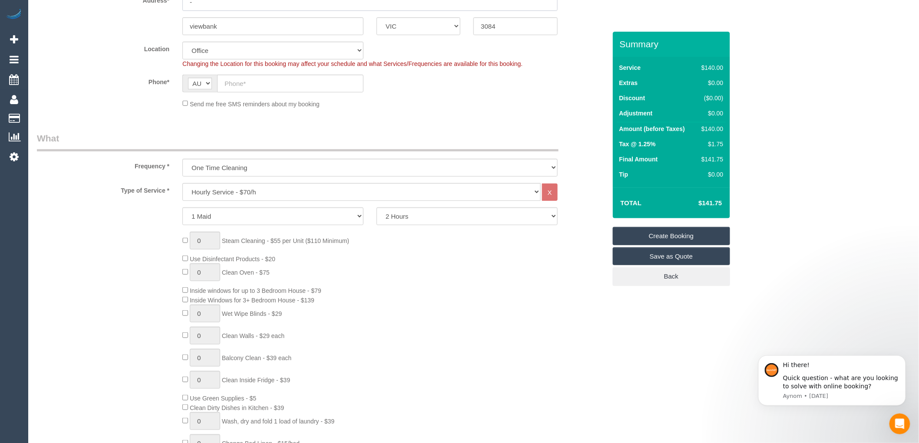
scroll to position [193, 0]
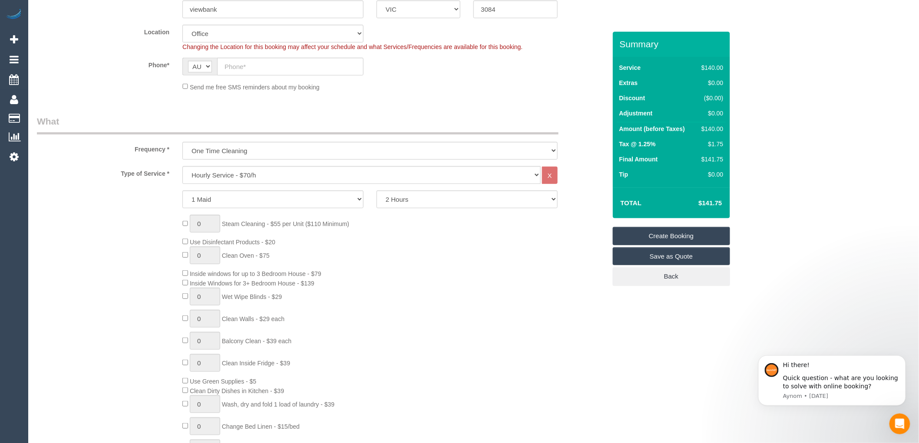
type input "-"
click at [260, 177] on select "Hourly Service - $70/h Hourly Service - $65/h Hourly Service - $60/h Hourly Ser…" at bounding box center [361, 175] width 358 height 18
select select "47"
click at [260, 177] on select "Hourly Service - $70/h Hourly Service - $65/h Hourly Service - $60/h Hourly Ser…" at bounding box center [361, 175] width 358 height 18
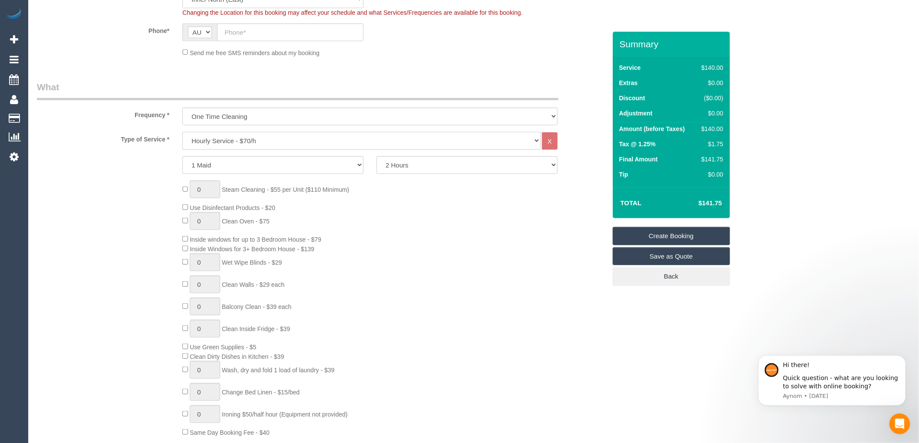
select select "object:4985"
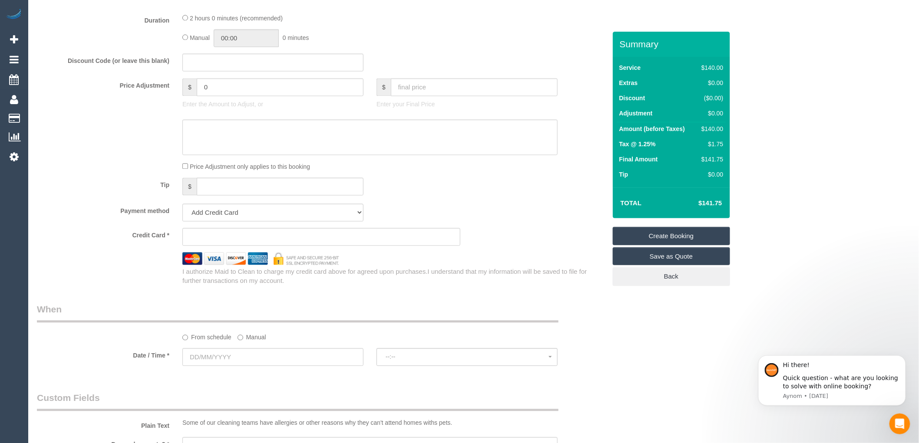
scroll to position [820, 0]
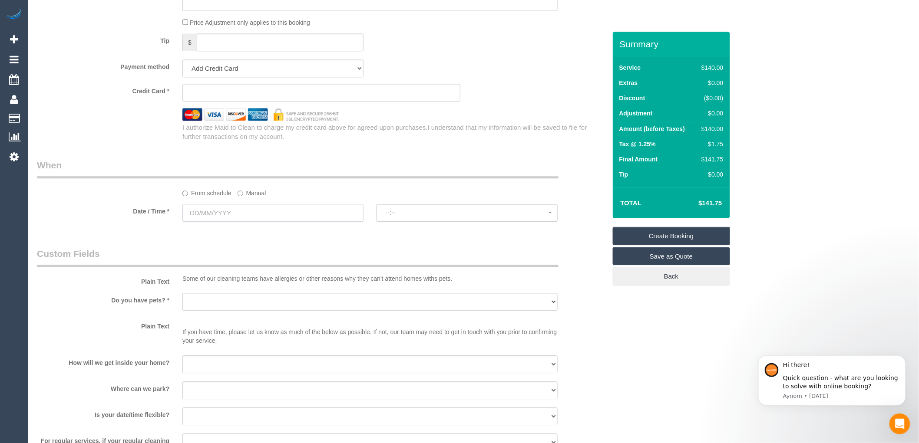
click at [224, 222] on input "text" at bounding box center [272, 213] width 181 height 18
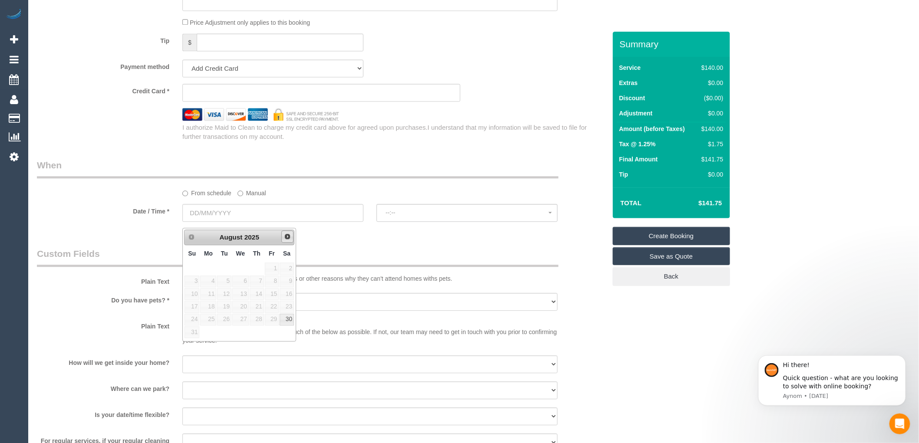
click at [287, 236] on span "Next" at bounding box center [287, 236] width 7 height 7
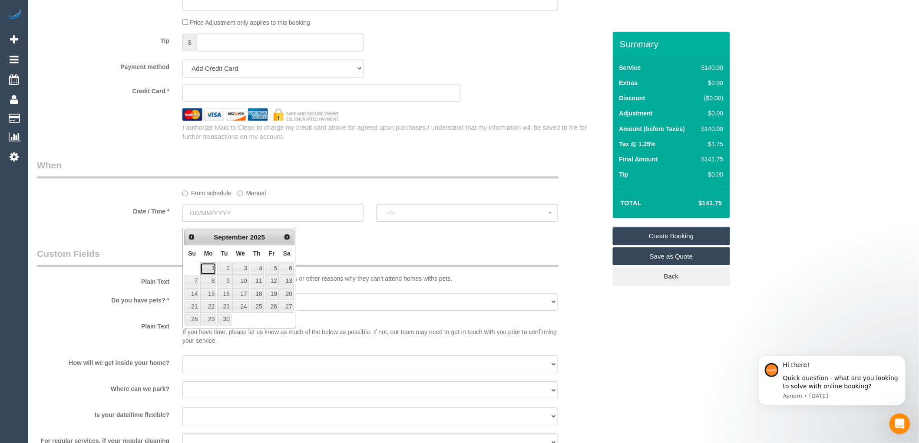
click at [212, 267] on link "1" at bounding box center [208, 269] width 16 height 12
type input "01/09/2025"
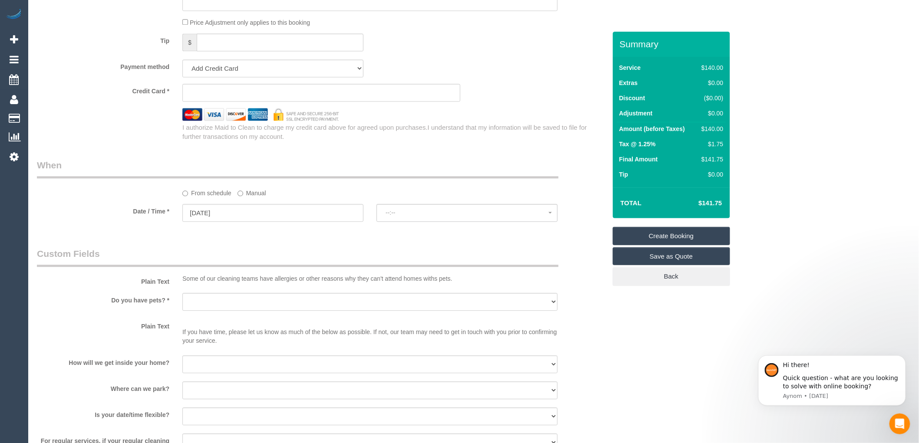
select select "spot1"
click at [225, 218] on input "01/09/2025" at bounding box center [272, 213] width 181 height 18
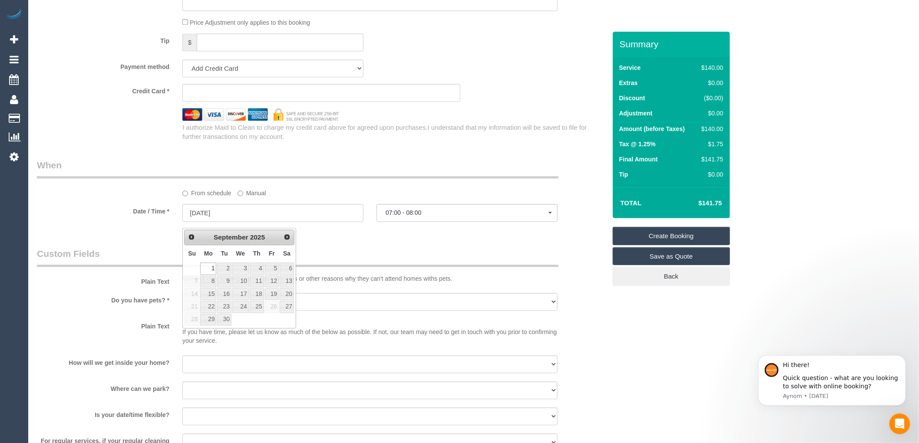
click at [423, 192] on div "From schedule Manual" at bounding box center [370, 192] width 388 height 12
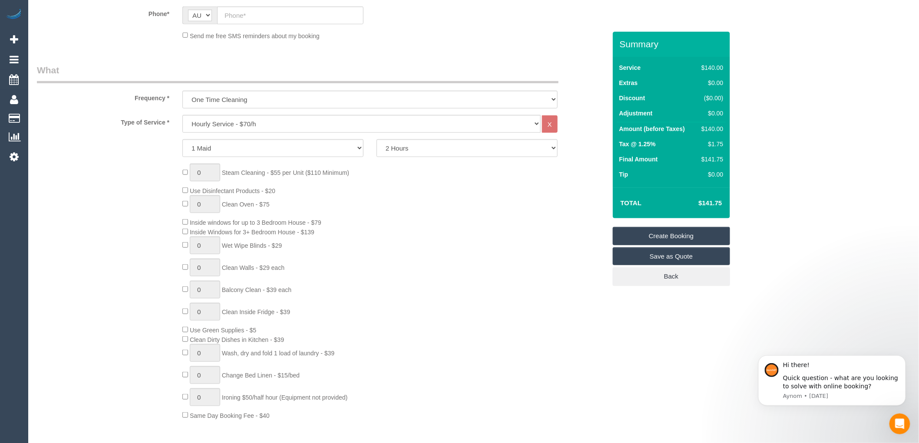
scroll to position [241, 0]
click at [285, 123] on select "Hourly Service - $70/h Hourly Service - $65/h Hourly Service - $60/h Hourly Ser…" at bounding box center [361, 127] width 358 height 18
select select "212"
click at [182, 119] on select "Hourly Service - $70/h Hourly Service - $65/h Hourly Service - $60/h Hourly Ser…" at bounding box center [361, 127] width 358 height 18
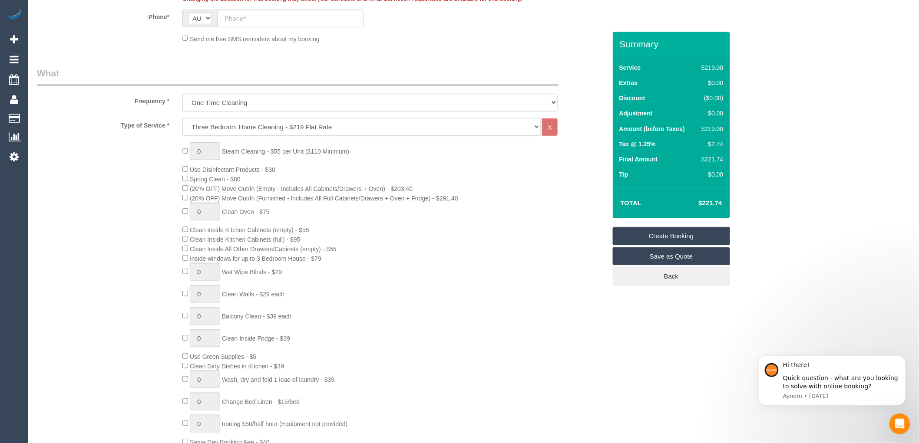
select select "spot26"
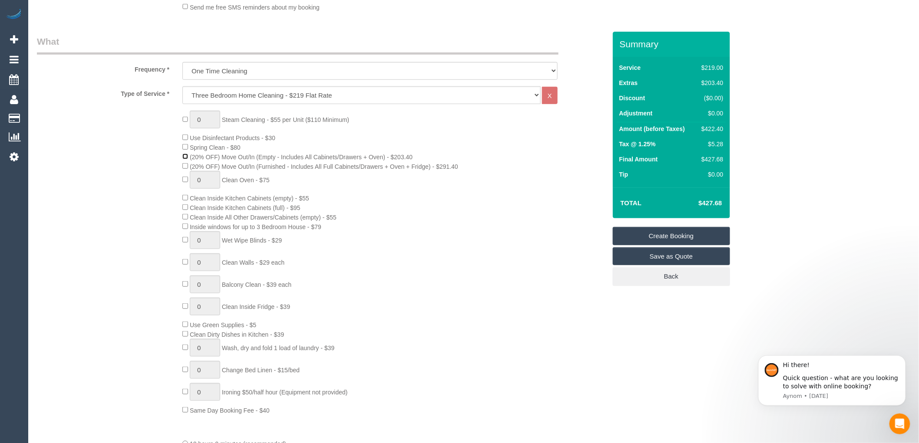
select select "spot51"
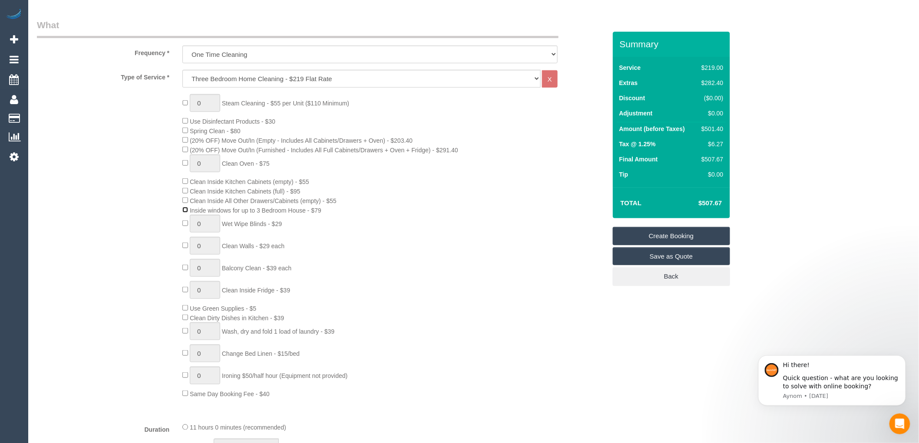
select select "spot76"
select select "spot101"
select select "spot126"
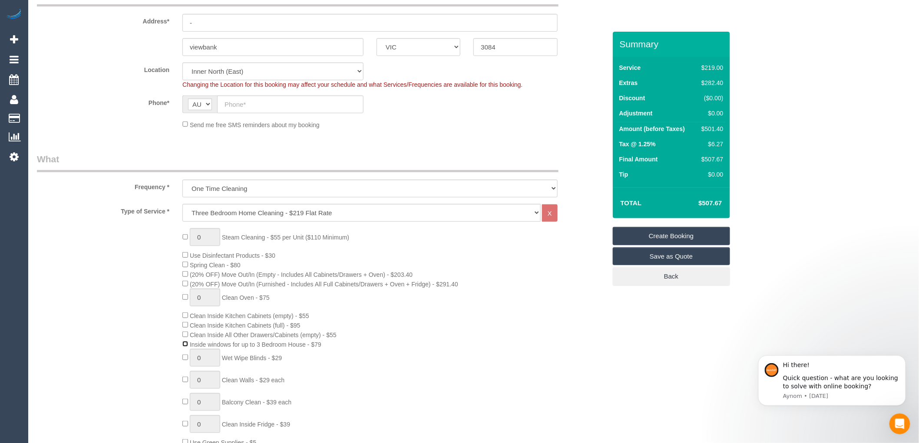
scroll to position [145, 0]
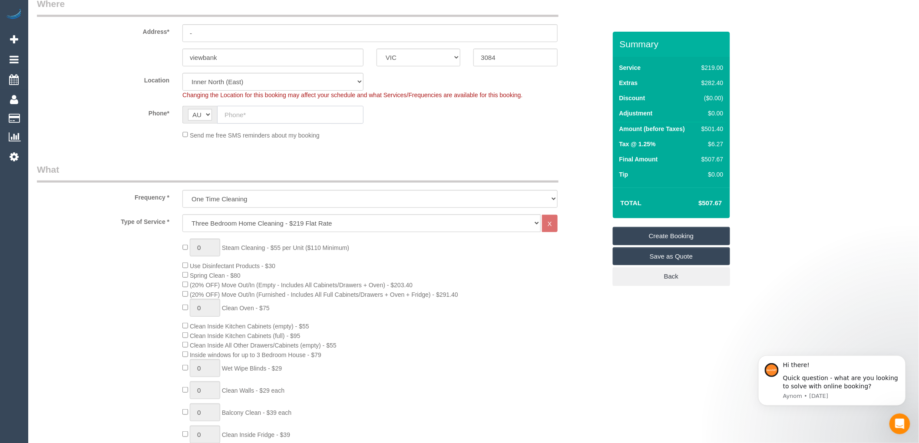
click at [243, 115] on input "text" at bounding box center [290, 115] width 146 height 18
paste input "61 434 124 322"
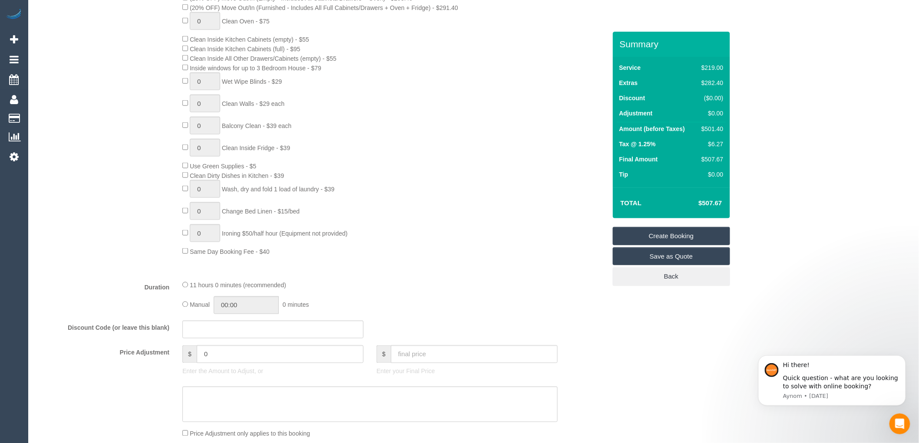
scroll to position [483, 0]
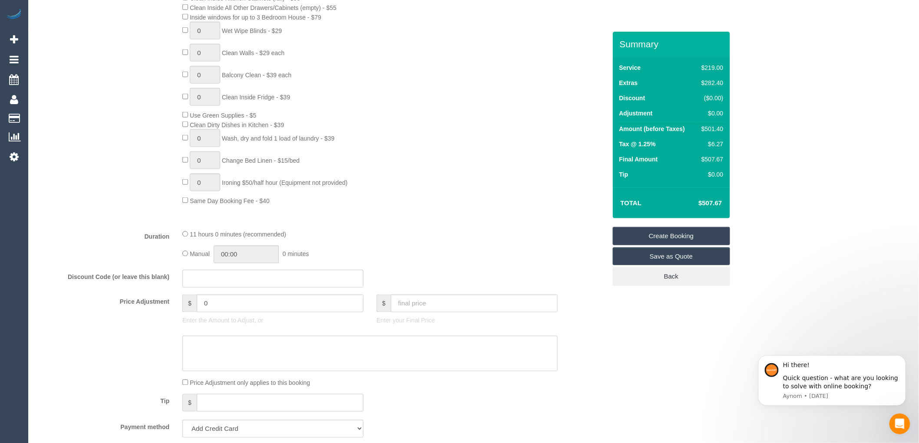
type input "61 434 124 322"
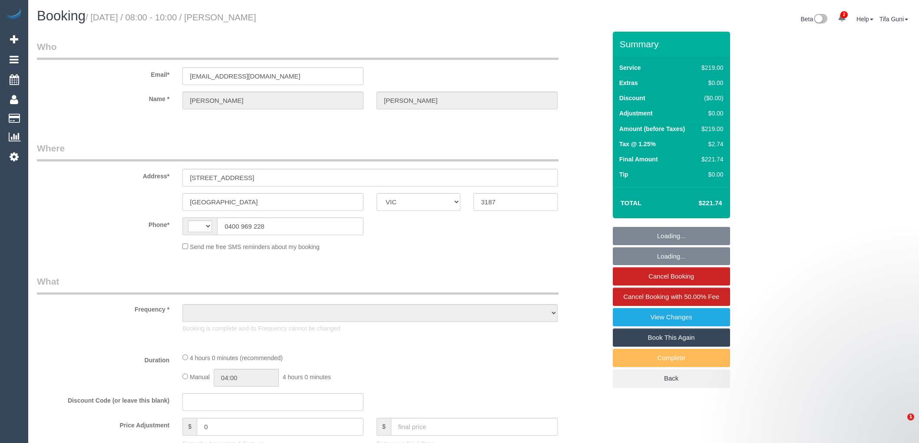
select select "VIC"
select select "string:AU"
select select "string:stripe-pm_1Raqbi2GScqysDRVbOPV1ofW"
select select "number:27"
select select "number:14"
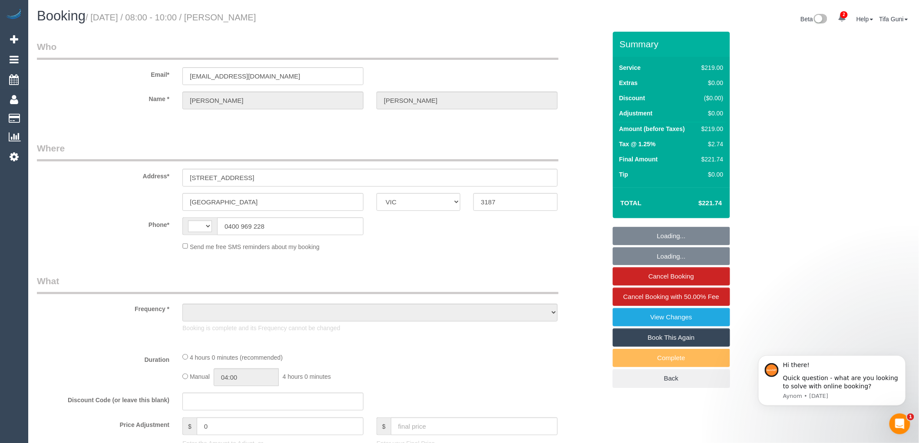
select select "number:19"
select select "number:25"
select select "number:33"
select select "number:13"
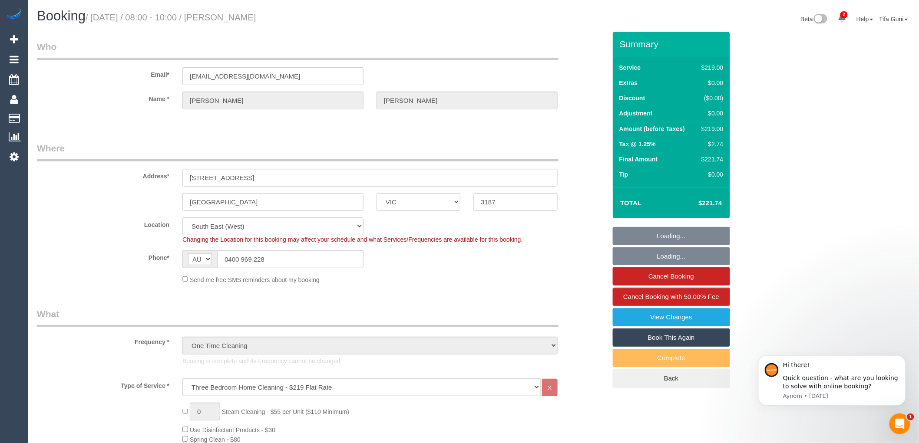
select select "object:1428"
select select "spot1"
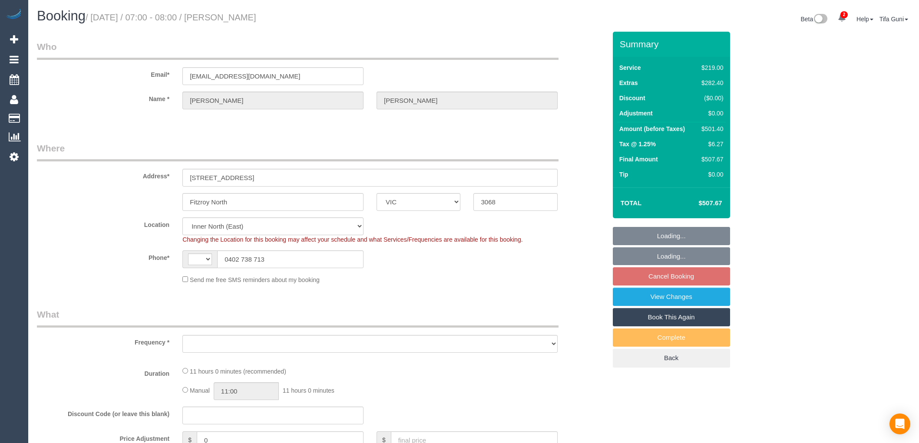
select select "VIC"
select select "string:stripe-pm_1Q1buJ2GScqysDRVBDjGYTES"
select select "number:28"
select select "number:14"
select select "number:18"
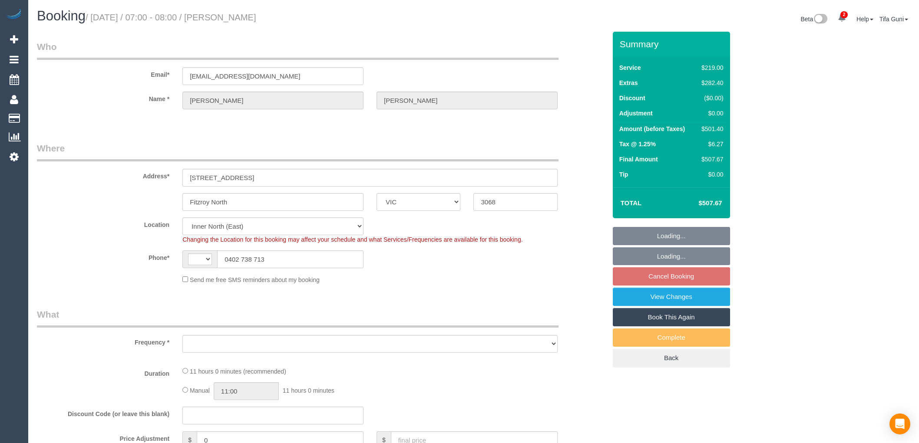
select select "number:36"
select select "string:AU"
select select "object:1596"
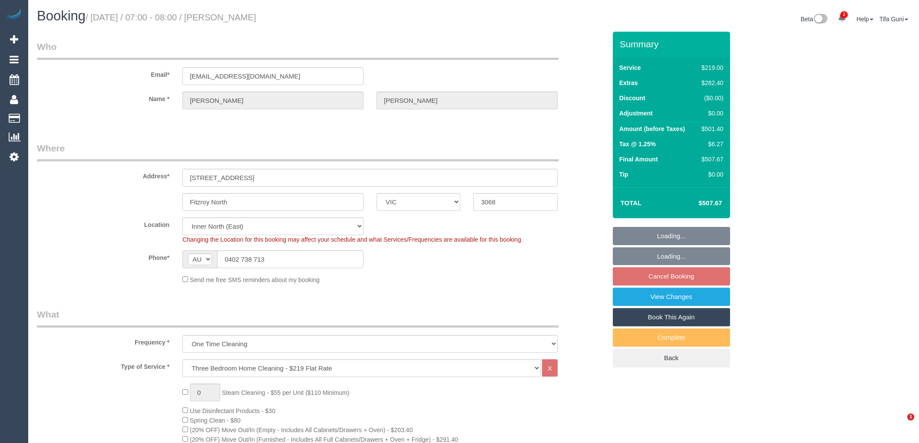
select select "spot1"
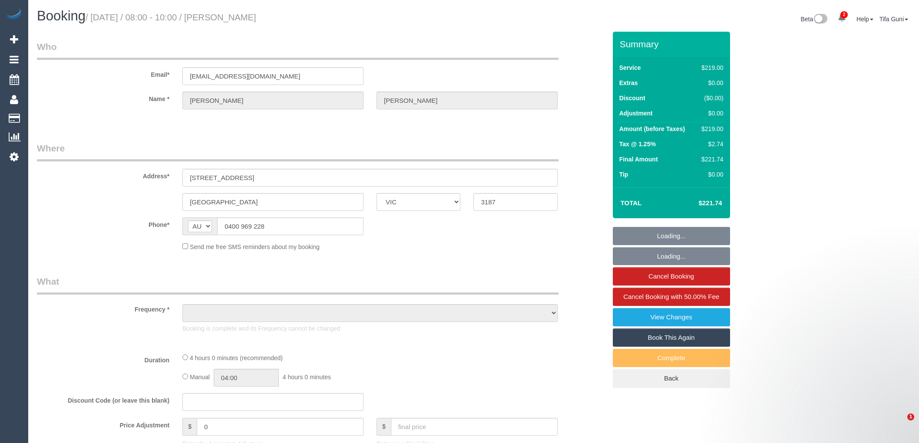
select select "VIC"
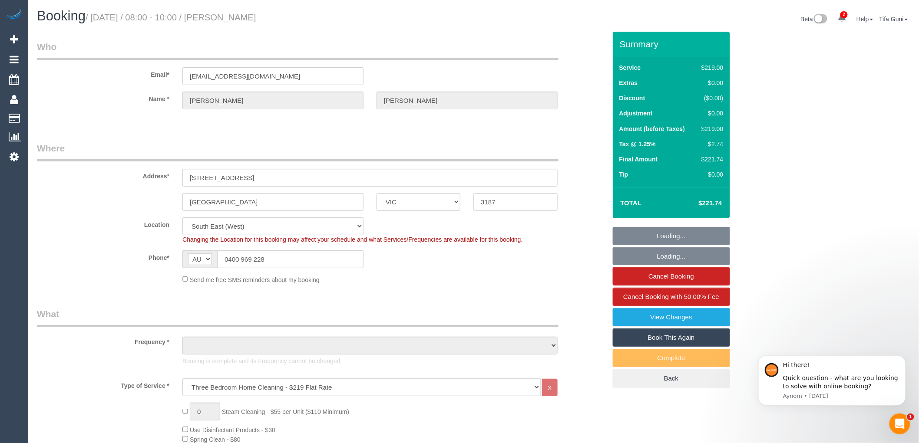
select select "object:1270"
select select "number:27"
select select "number:14"
select select "number:19"
select select "number:25"
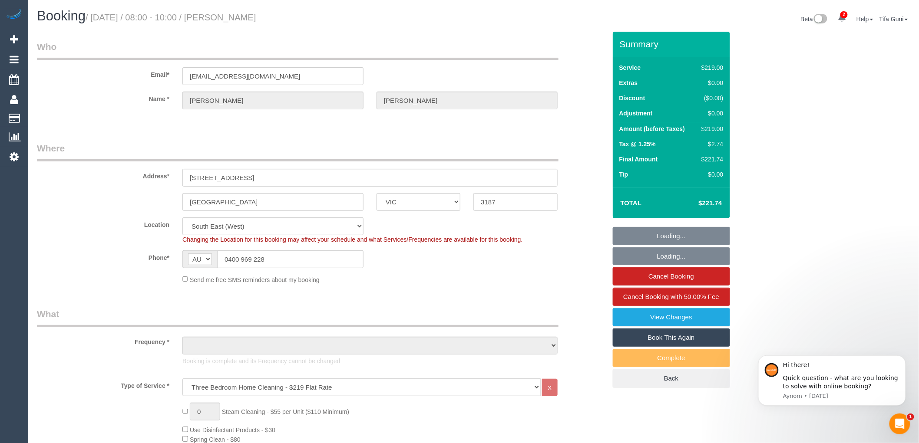
select select "number:33"
select select "number:13"
select select "object:1421"
select select "string:stripe-pm_1Raqbi2GScqysDRVbOPV1ofW"
select select "spot1"
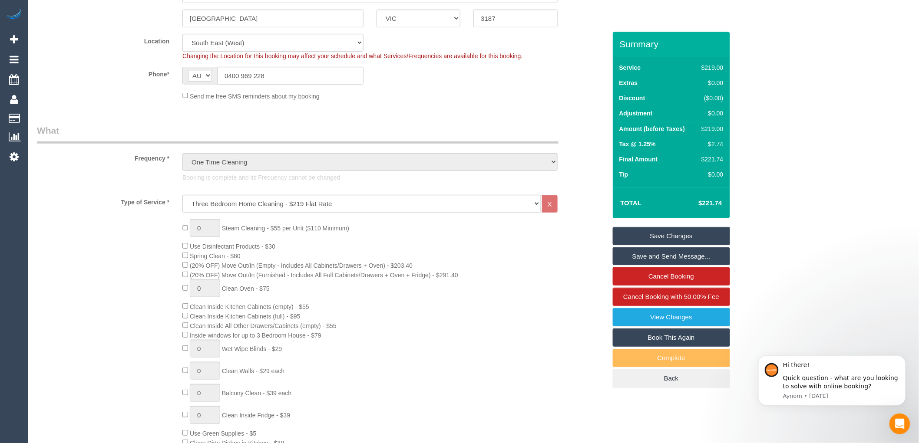
scroll to position [193, 0]
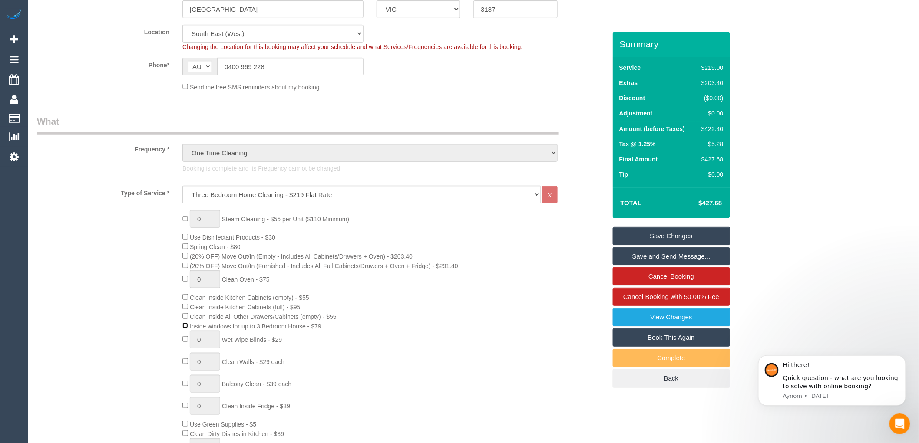
select select "spot6"
select select "spot11"
select select "spot16"
select select "spot21"
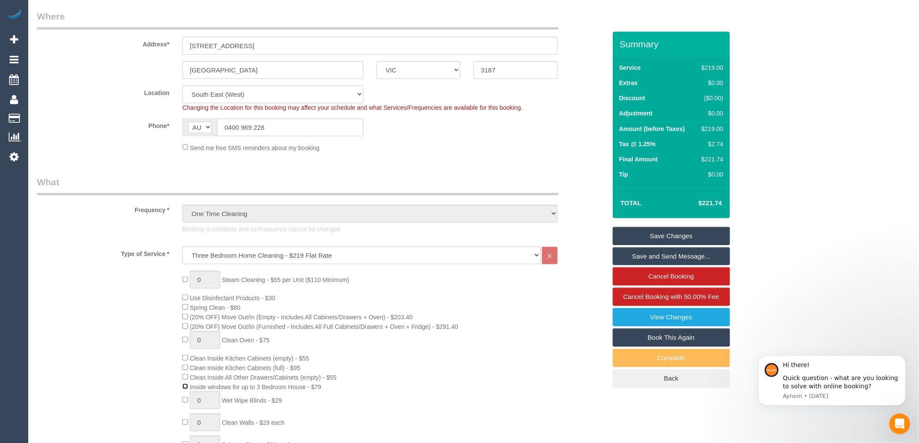
scroll to position [0, 0]
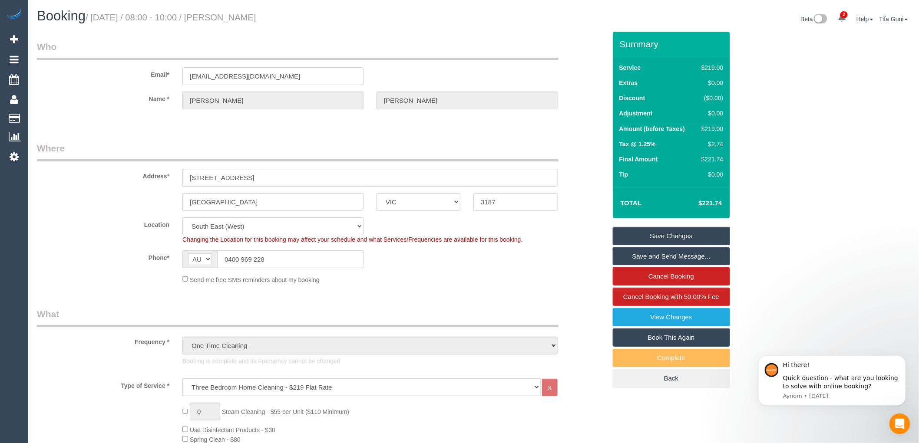
drag, startPoint x: 279, startPoint y: 74, endPoint x: 176, endPoint y: 79, distance: 102.6
click at [176, 79] on div "[EMAIL_ADDRESS][DOMAIN_NAME]" at bounding box center [273, 76] width 194 height 18
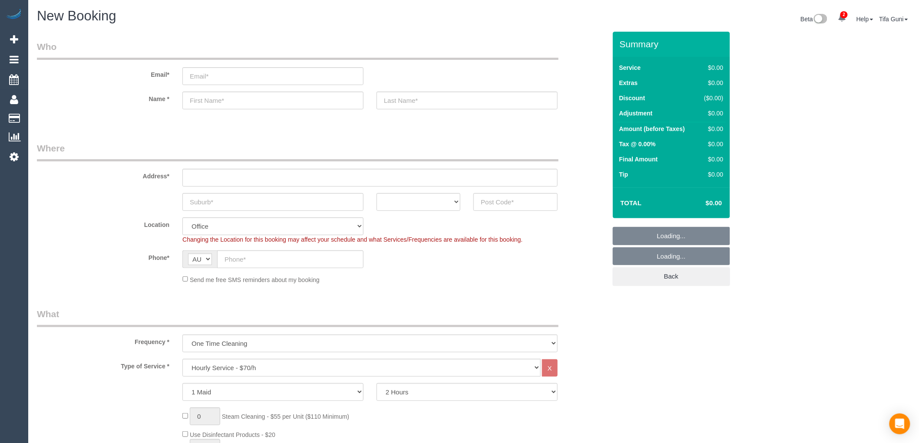
select select "object:1941"
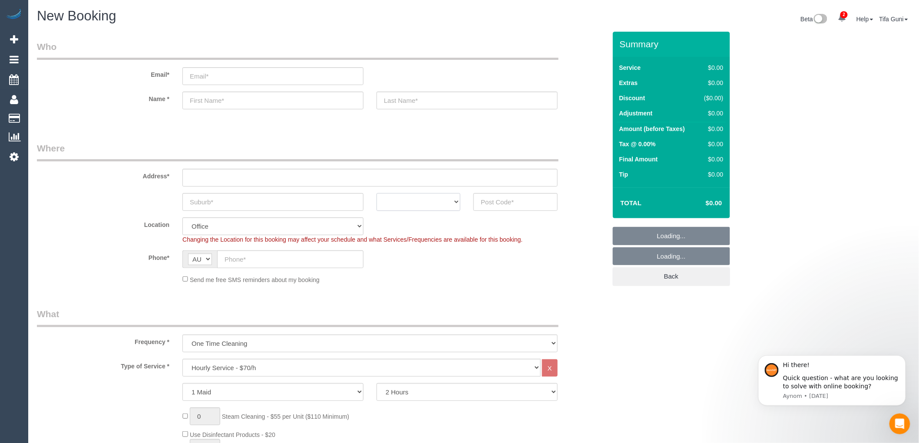
click at [427, 204] on select "ACT [GEOGRAPHIC_DATA] NT [GEOGRAPHIC_DATA] SA TAS [GEOGRAPHIC_DATA] [GEOGRAPHIC…" at bounding box center [419, 202] width 84 height 18
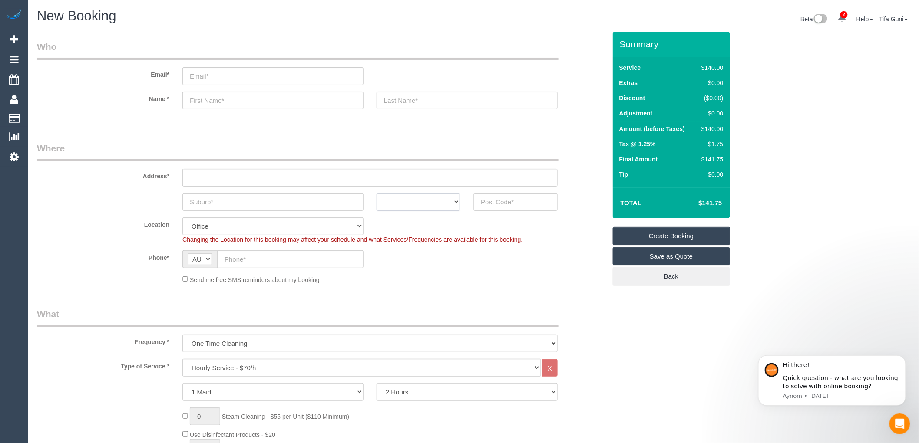
select select "VIC"
click at [377, 193] on select "ACT [GEOGRAPHIC_DATA] NT [GEOGRAPHIC_DATA] SA TAS [GEOGRAPHIC_DATA] [GEOGRAPHIC…" at bounding box center [419, 202] width 84 height 18
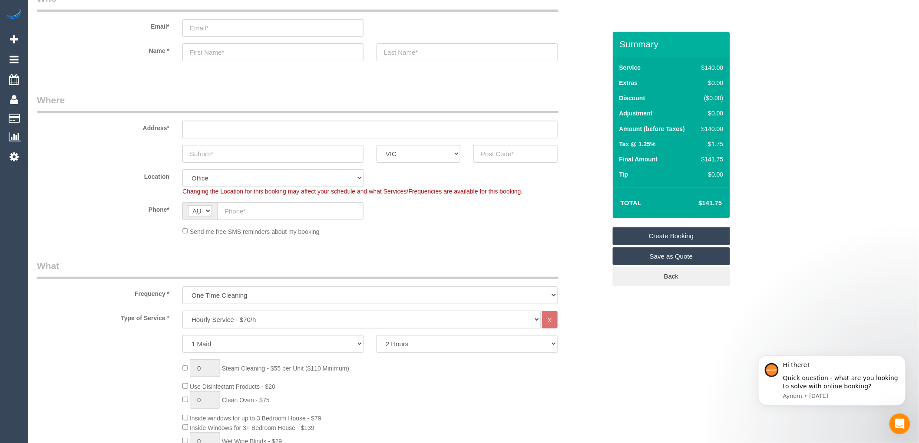
click at [255, 318] on select "Hourly Service - $70/h Hourly Service - $65/h Hourly Service - $60/h Hourly Ser…" at bounding box center [361, 320] width 358 height 18
select select "211"
click at [182, 311] on select "Hourly Service - $70/h Hourly Service - $65/h Hourly Service - $60/h Hourly Ser…" at bounding box center [361, 320] width 358 height 18
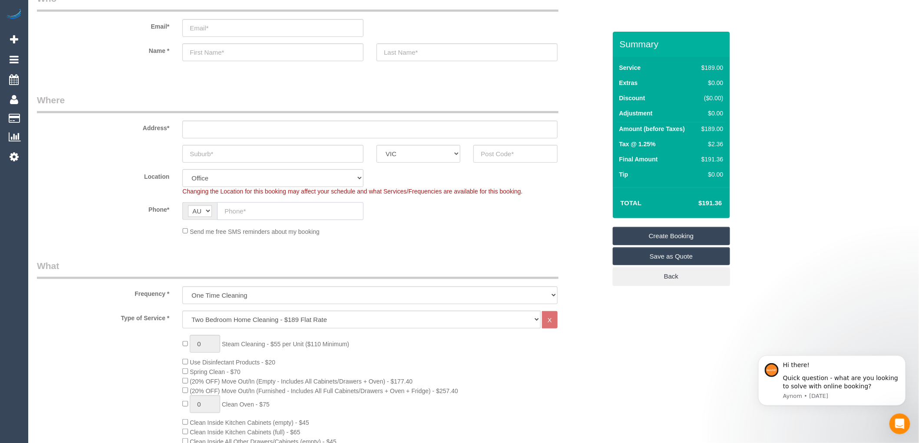
click at [236, 213] on input "text" at bounding box center [290, 211] width 146 height 18
paste input "61 412 267 997"
drag, startPoint x: 232, startPoint y: 208, endPoint x: 215, endPoint y: 207, distance: 16.2
click at [215, 207] on div "AF AL DZ AD AO AI AQ AG AR AM AW AU AT AZ BS BH BD BB BY BE BZ BJ BM BT BO BA B…" at bounding box center [272, 211] width 181 height 18
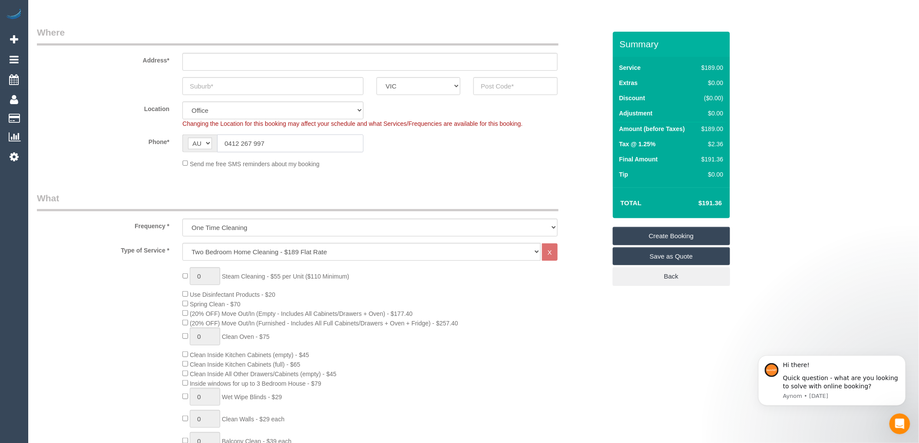
scroll to position [145, 0]
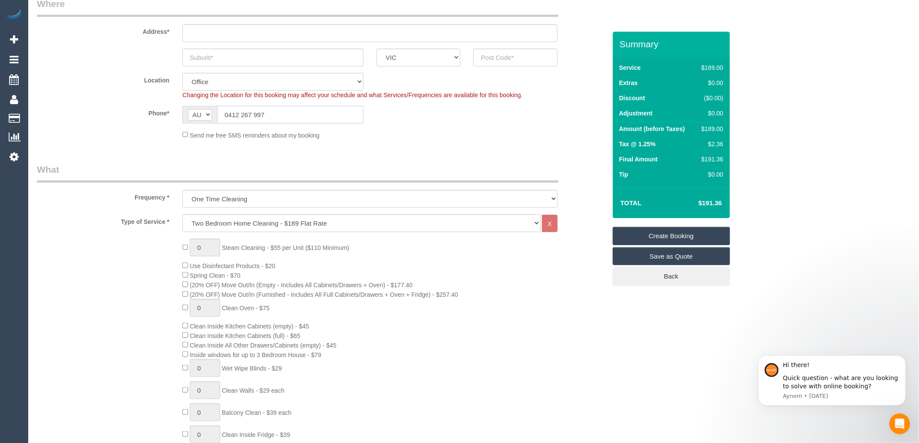
type input "0412 267 997"
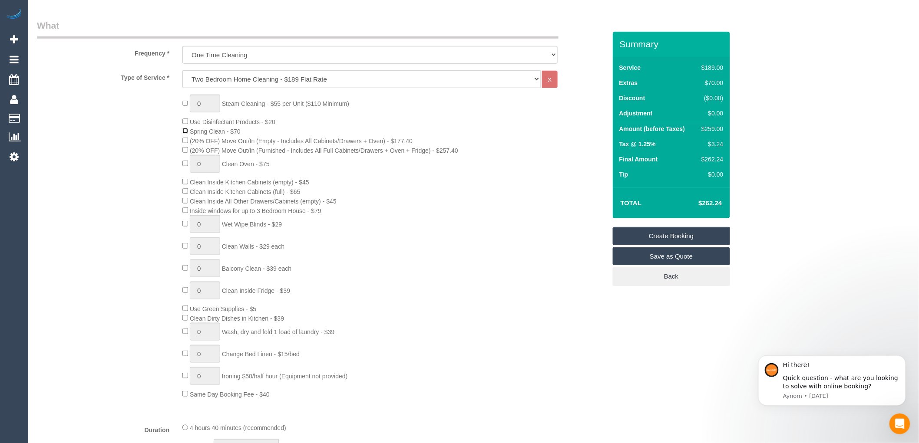
scroll to position [289, 0]
type input "1"
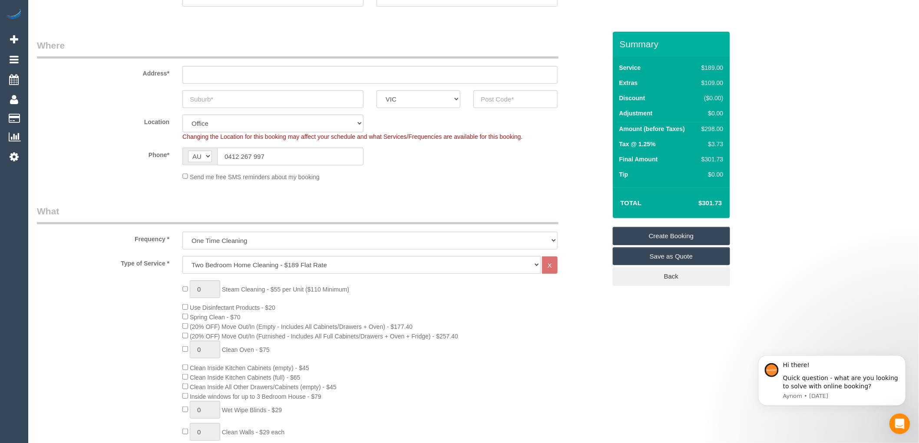
scroll to position [0, 0]
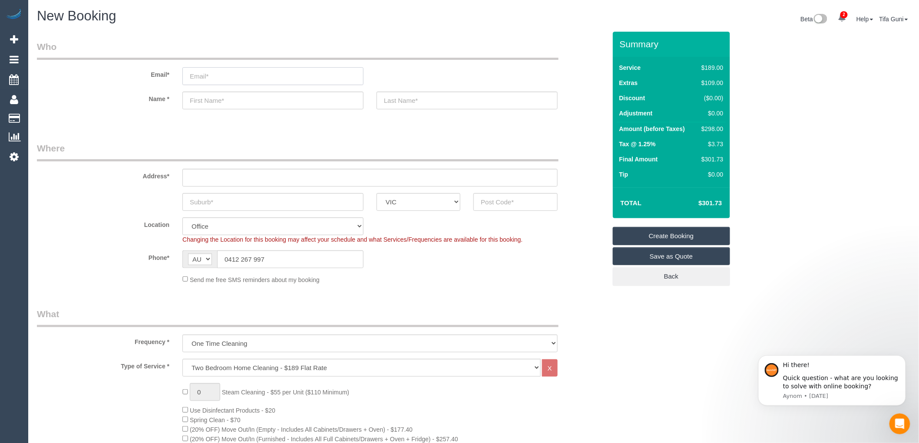
click at [223, 77] on input "email" at bounding box center [272, 76] width 181 height 18
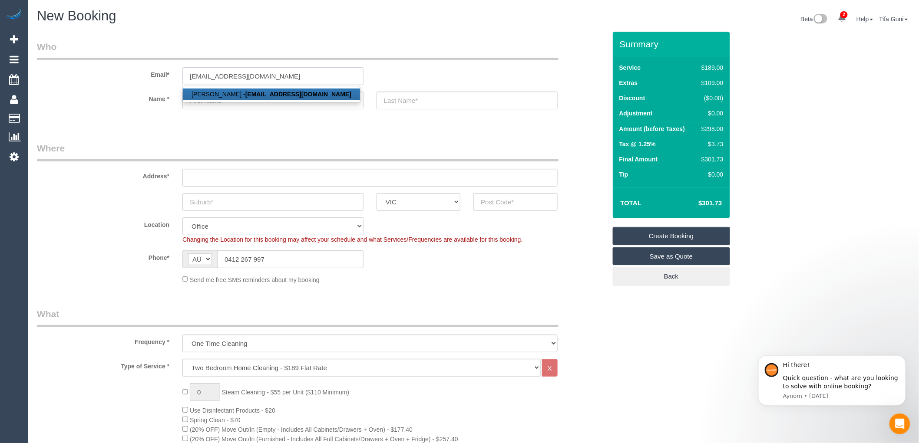
type input "[EMAIL_ADDRESS][DOMAIN_NAME]"
click at [242, 92] on link "[PERSON_NAME] - [EMAIL_ADDRESS][DOMAIN_NAME]" at bounding box center [271, 94] width 177 height 11
type input "[PERSON_NAME]"
type input "0412 267 997"
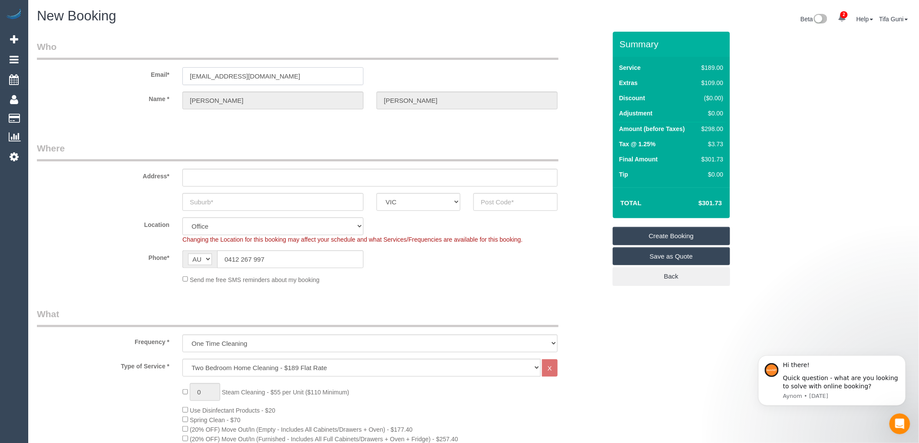
type input "[STREET_ADDRESS]"
type input "[GEOGRAPHIC_DATA]"
type input "3004"
select select "string:stripe-pm_1R8iT62GScqysDRVCSJ5c8Ux"
select select "54"
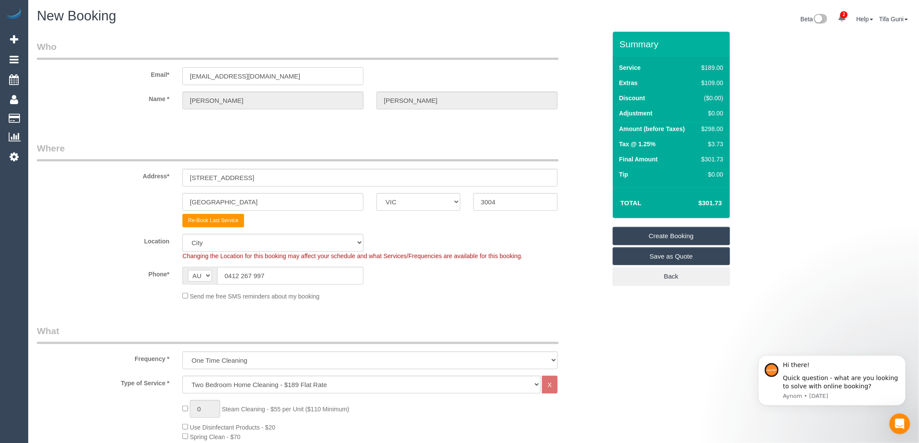
select select "object:2522"
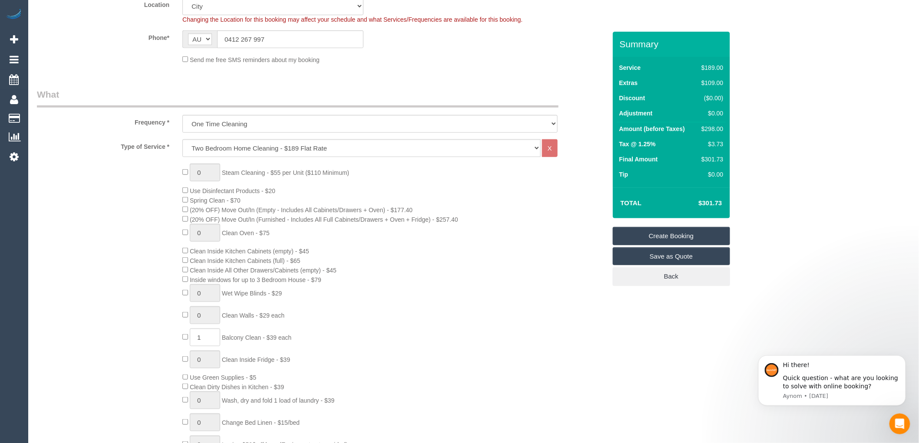
scroll to position [241, 0]
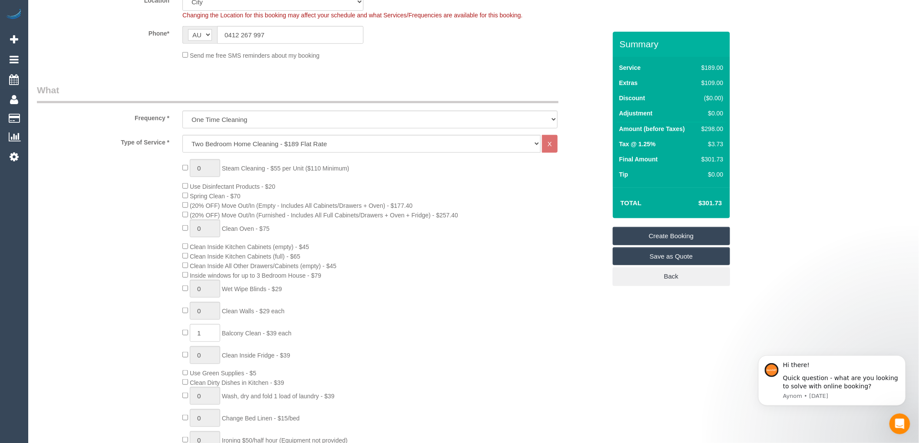
click at [684, 256] on link "Save as Quote" at bounding box center [671, 257] width 117 height 18
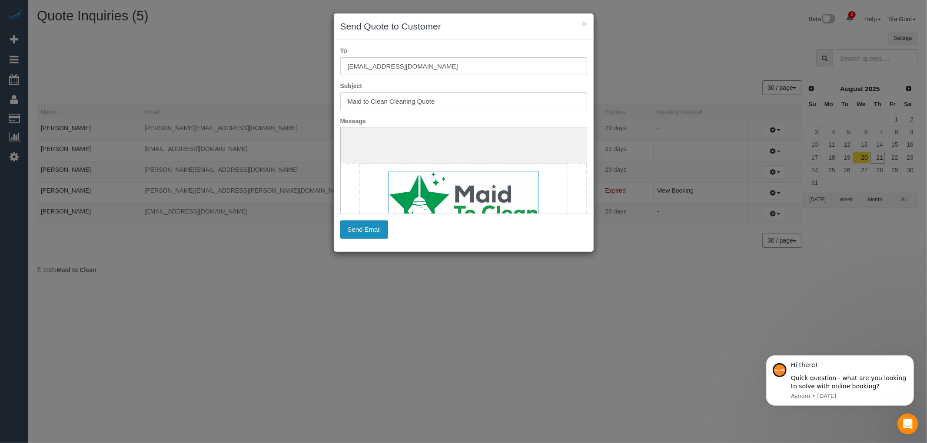
click at [361, 226] on button "Send Email" at bounding box center [364, 230] width 48 height 18
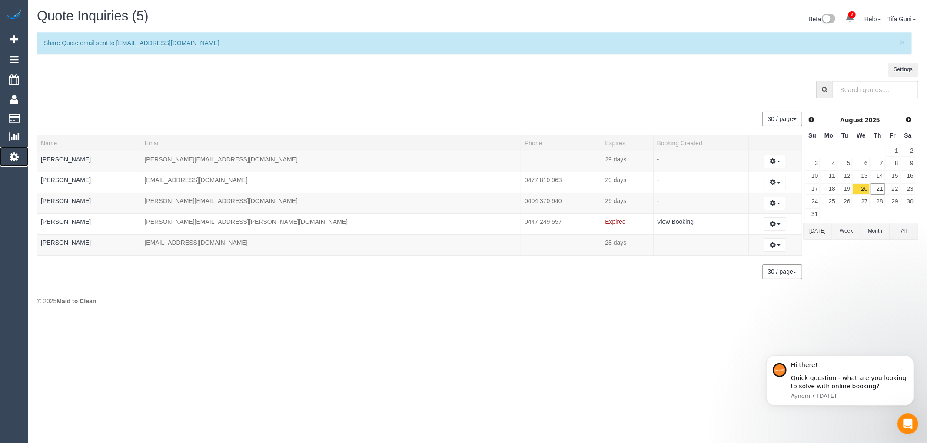
click at [15, 157] on icon at bounding box center [14, 157] width 9 height 10
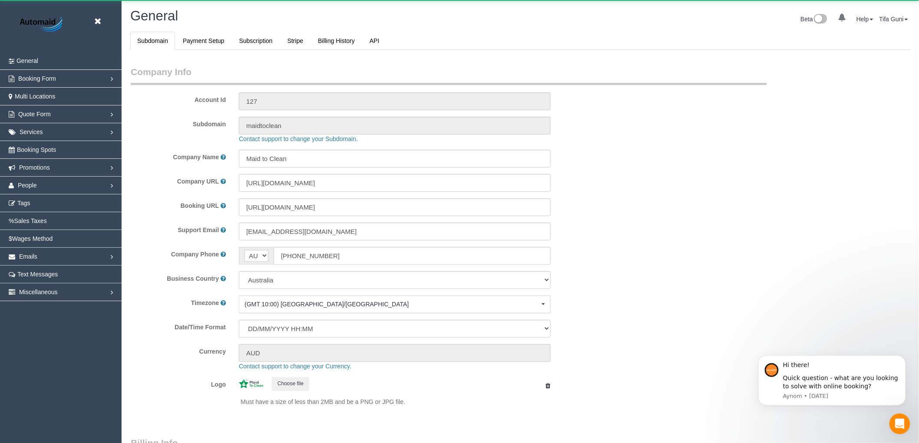
click at [14, 62] on link "General" at bounding box center [61, 60] width 122 height 17
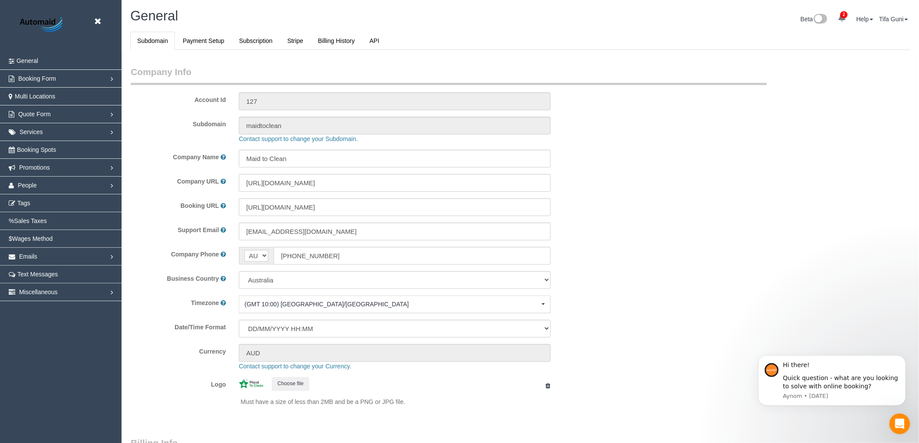
select select "1"
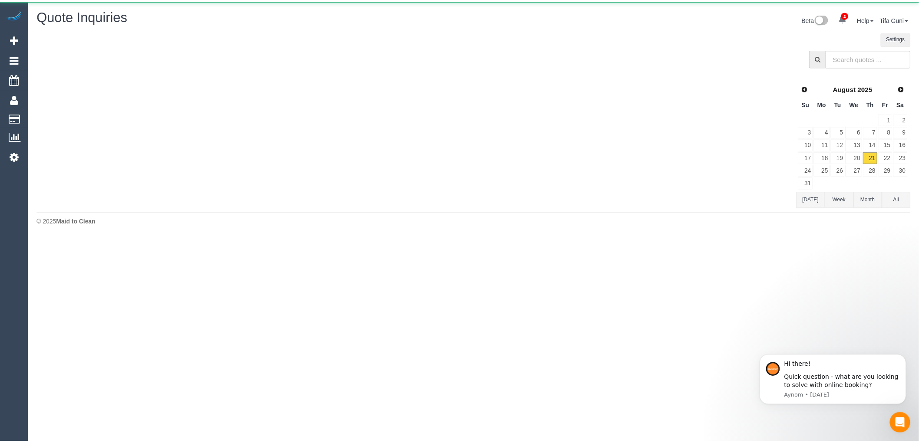
scroll to position [240, 927]
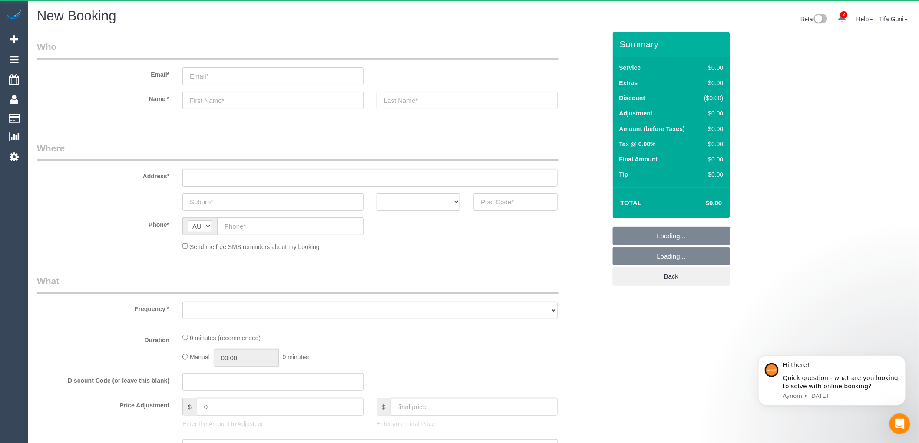
scroll to position [1289, 919]
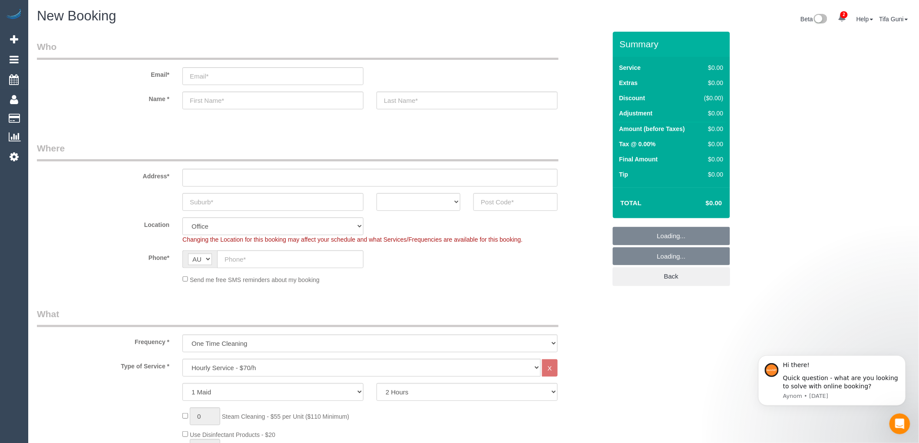
select select "object:7098"
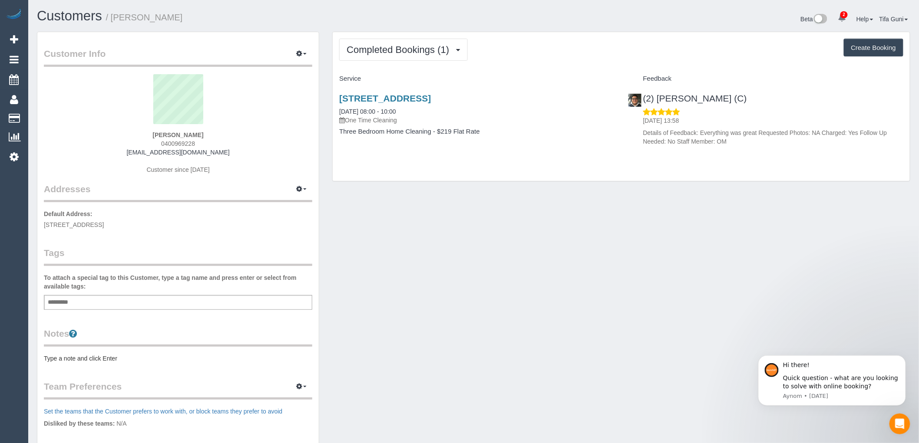
click at [872, 43] on button "Create Booking" at bounding box center [874, 48] width 60 height 18
select select "VIC"
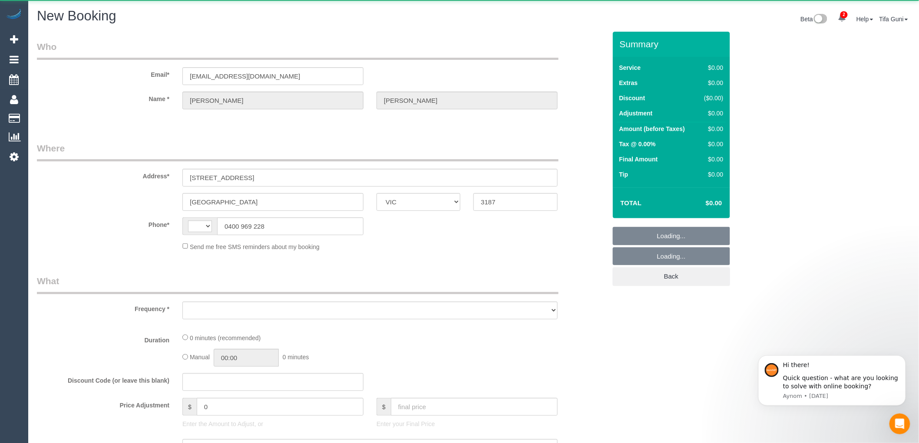
select select "string:AU"
select select "object:848"
select select "string:stripe-pm_1Raqbi2GScqysDRVbOPV1ofW"
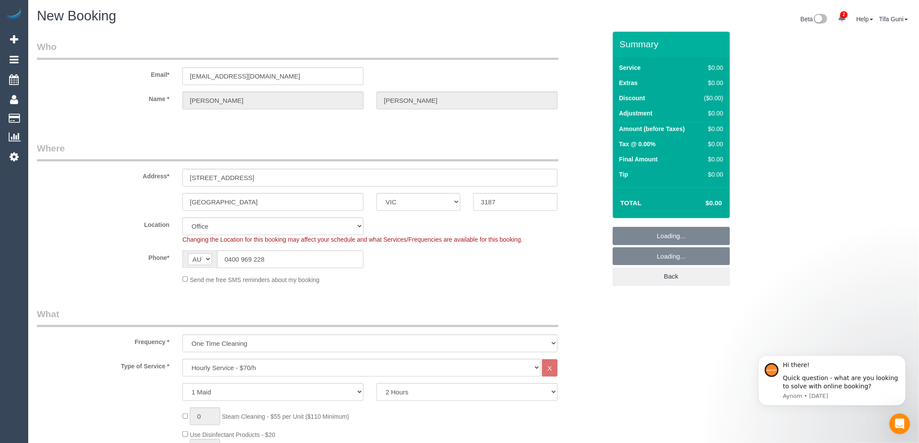
select select "object:1019"
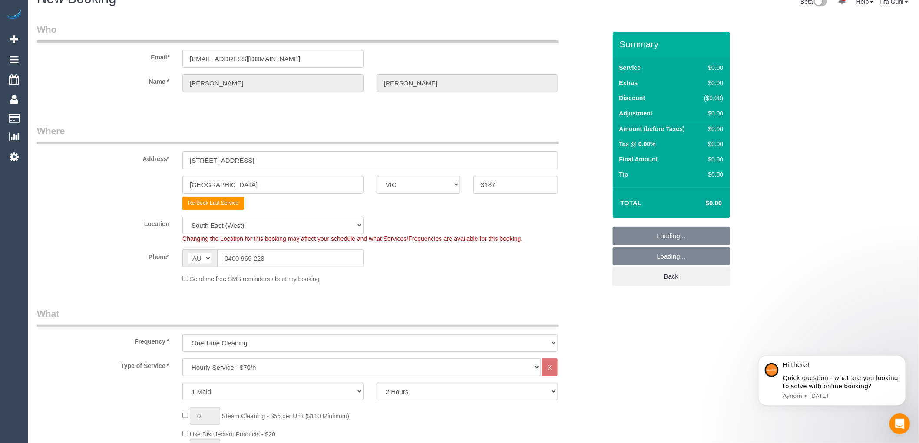
select select "64"
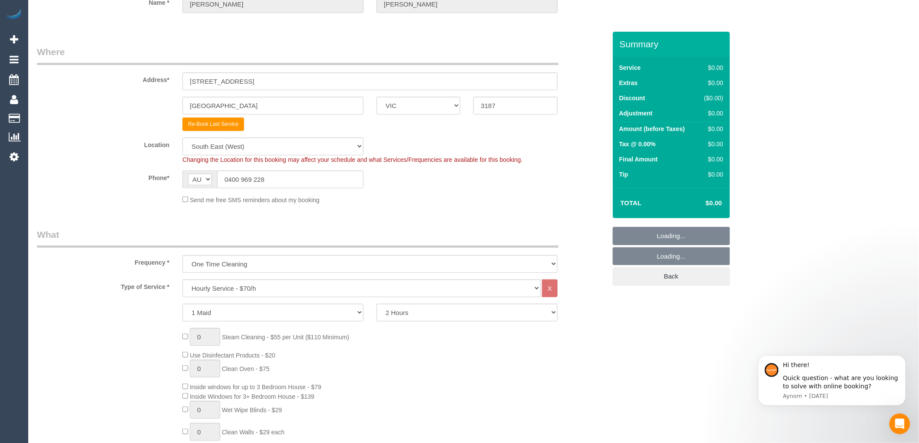
select select "object:2315"
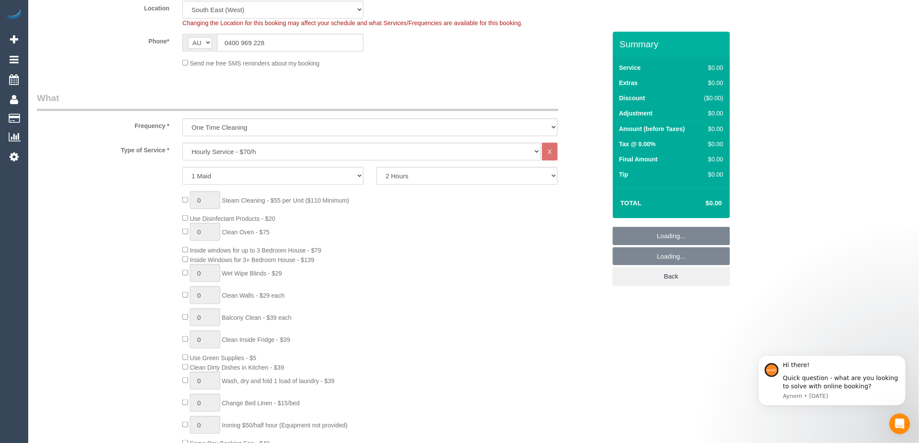
scroll to position [241, 0]
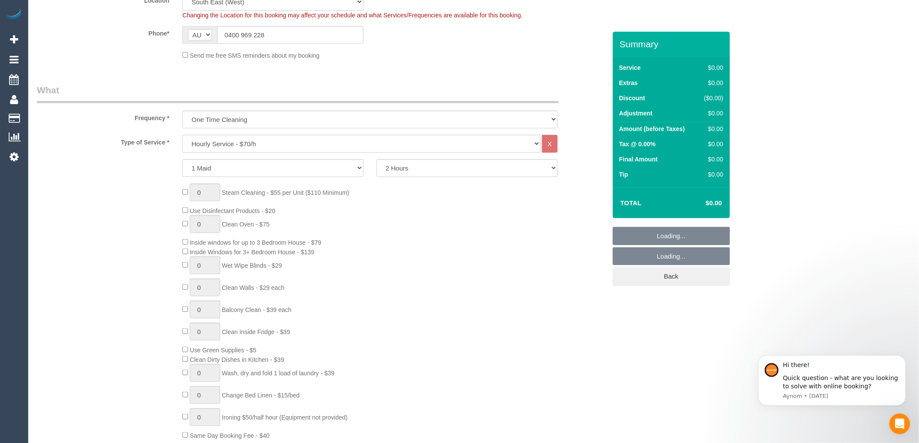
click at [237, 142] on select "Hourly Service - $70/h Hourly Service - $65/h Hourly Service - $60/h Hourly Ser…" at bounding box center [361, 144] width 358 height 18
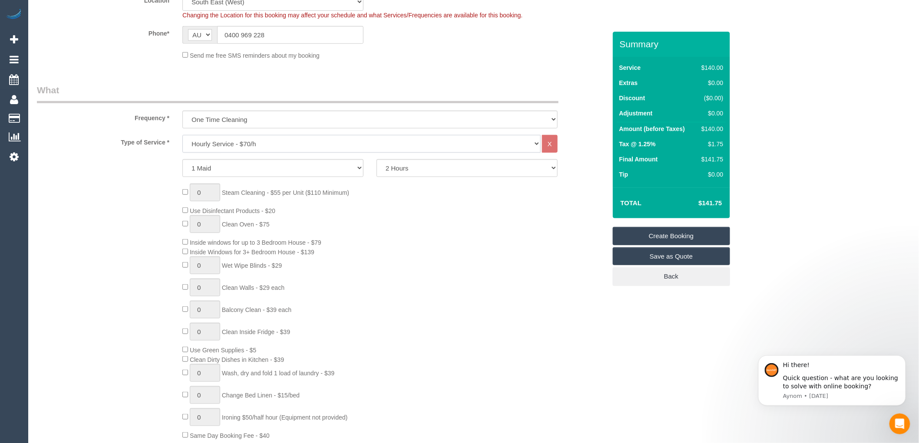
select select "212"
click at [182, 135] on select "Hourly Service - $70/h Hourly Service - $65/h Hourly Service - $60/h Hourly Ser…" at bounding box center [361, 144] width 358 height 18
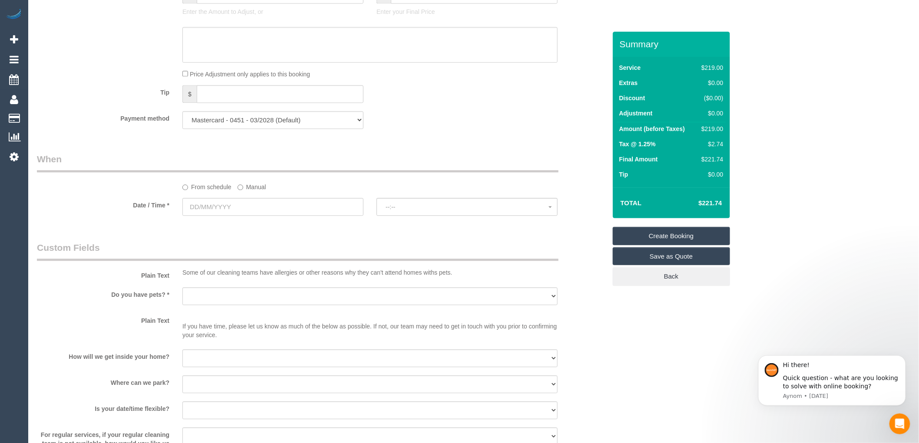
scroll to position [820, 0]
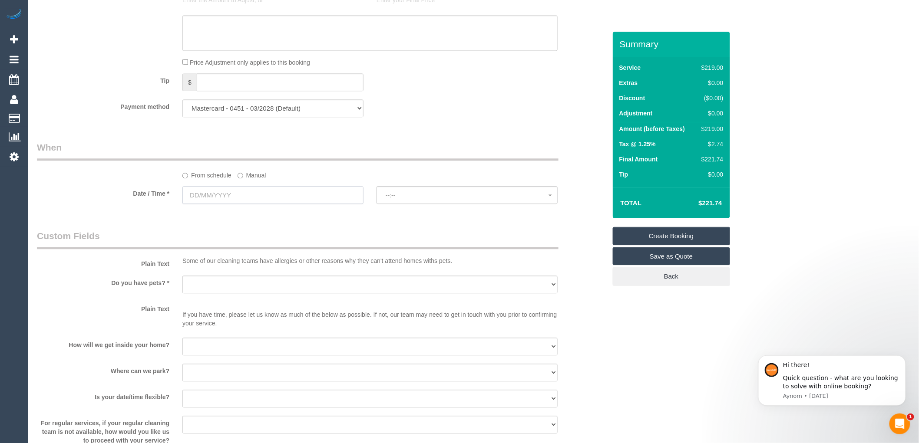
click at [250, 202] on input "text" at bounding box center [272, 195] width 181 height 18
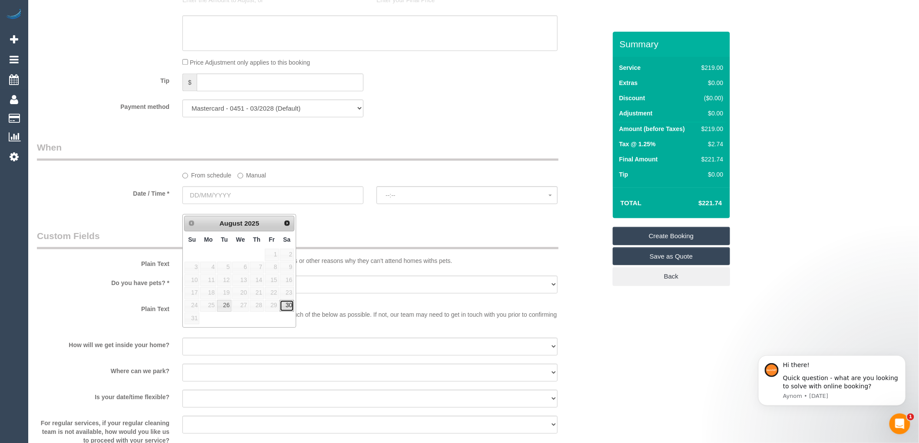
click at [285, 302] on link "30" at bounding box center [287, 306] width 14 height 12
type input "30/08/2025"
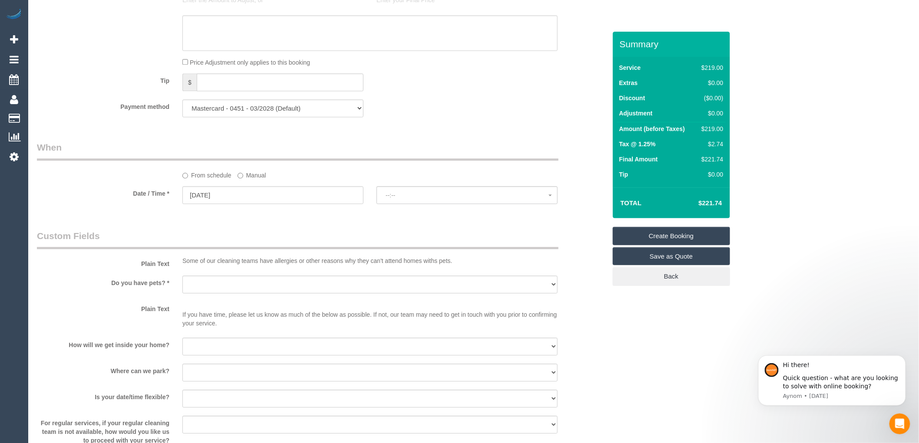
select select "spot1"
click at [433, 199] on span "07:00 - 08:00" at bounding box center [467, 195] width 163 height 7
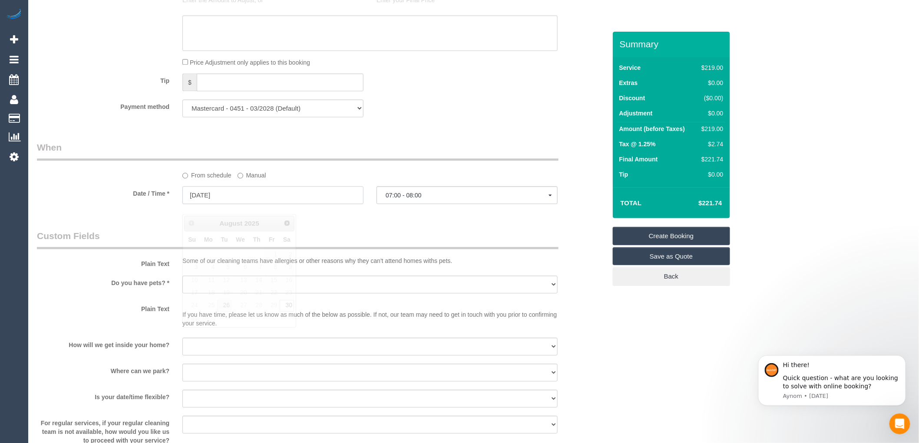
click at [257, 198] on input "30/08/2025" at bounding box center [272, 195] width 181 height 18
click at [458, 117] on div "Payment method Mastercard - 0451 - 03/2028 (Default) Add Credit Card ──────────…" at bounding box center [321, 108] width 582 height 18
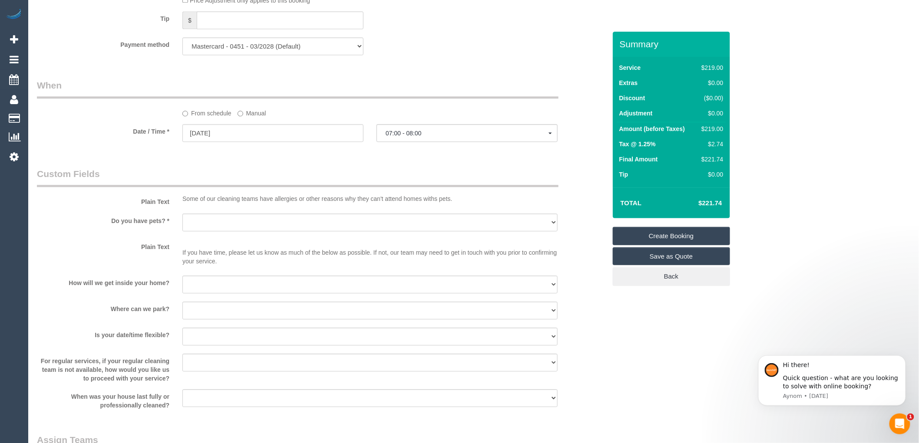
scroll to position [917, 0]
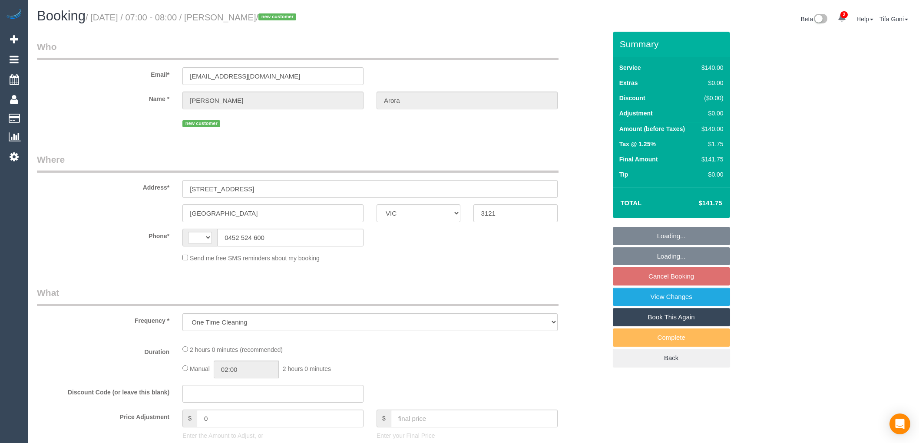
select select "VIC"
select select "string:stripe-pm_1Ry5j42GScqysDRVrYo0qZy3"
select select "number:28"
select select "number:14"
select select "number:19"
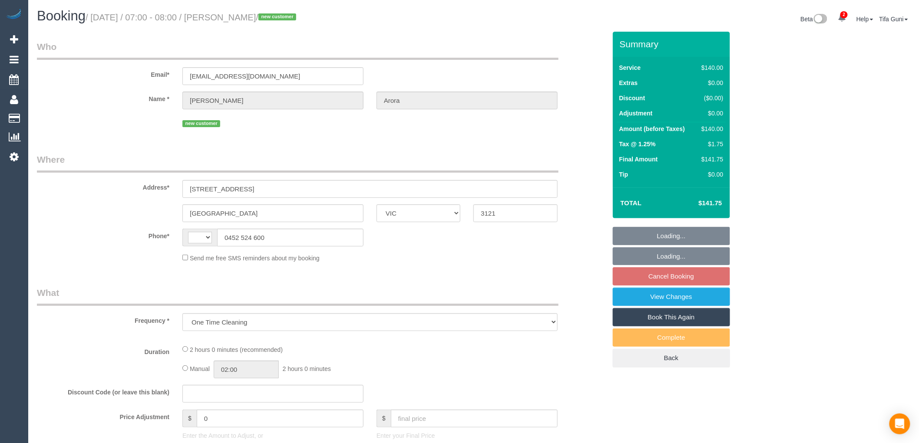
select select "number:25"
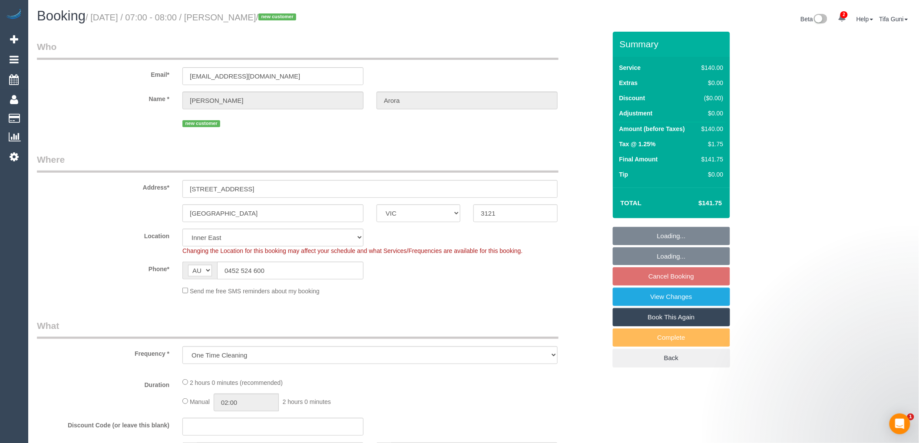
select select "string:AU"
select select "object:729"
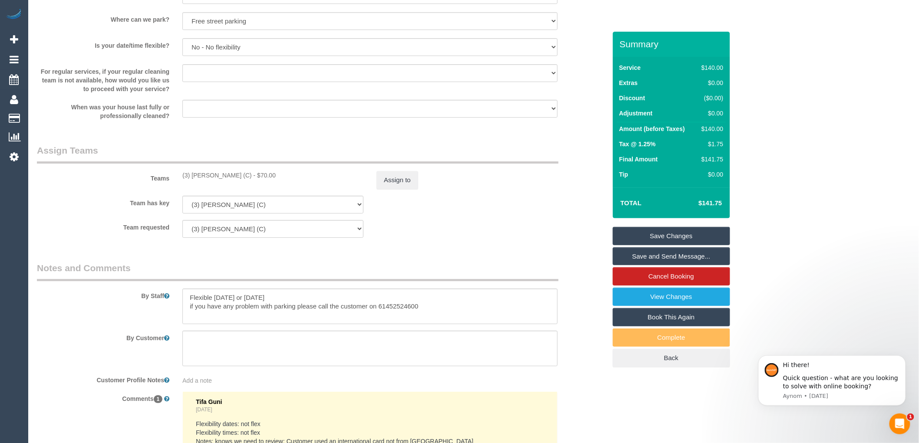
scroll to position [1303, 0]
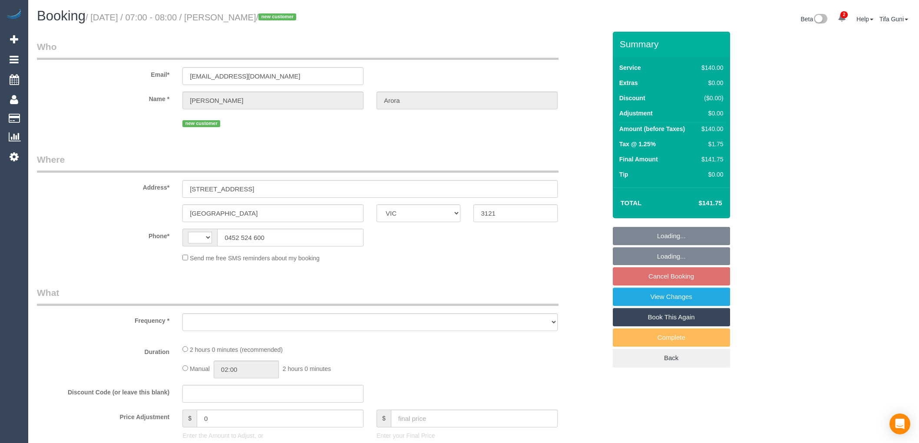
select select "VIC"
select select "string:stripe-pm_1Ry5j42GScqysDRVrYo0qZy3"
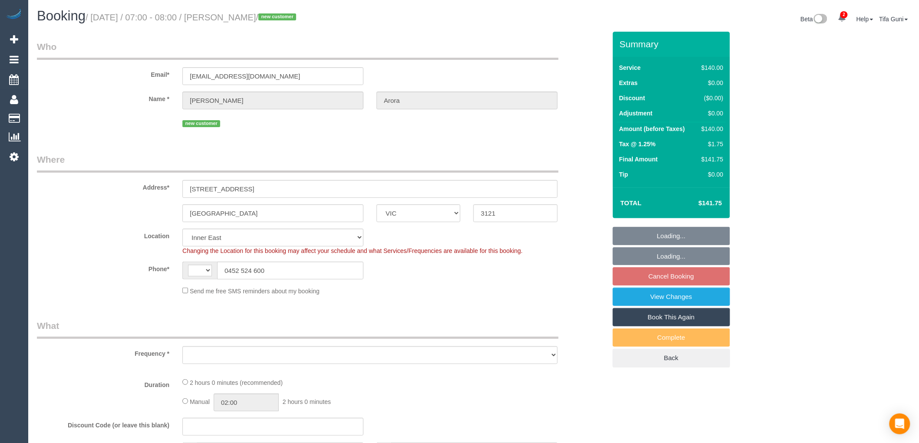
select select "string:AU"
select select "number:28"
select select "number:14"
select select "number:19"
select select "number:25"
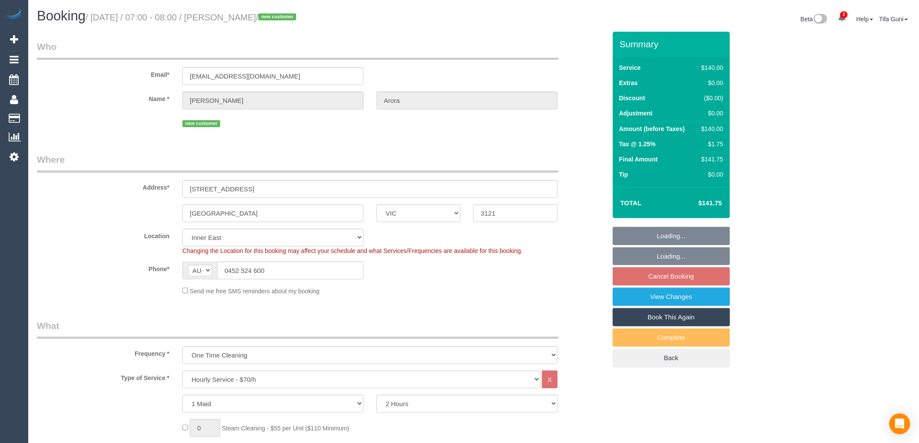
select select "object:1510"
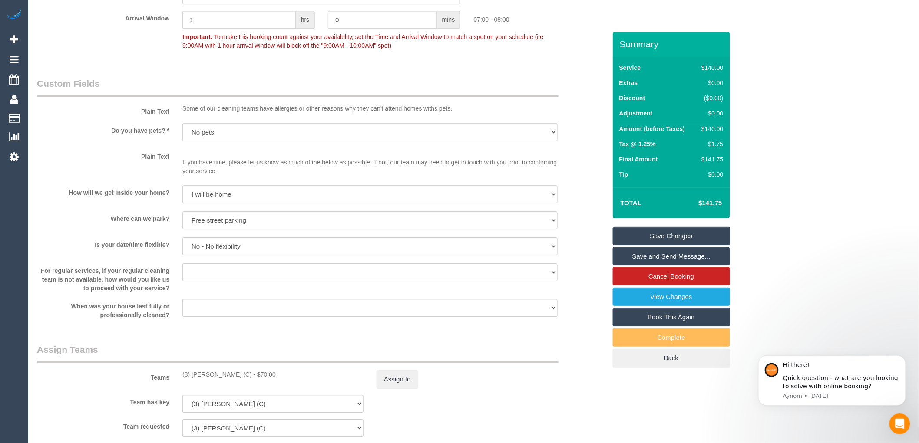
scroll to position [965, 0]
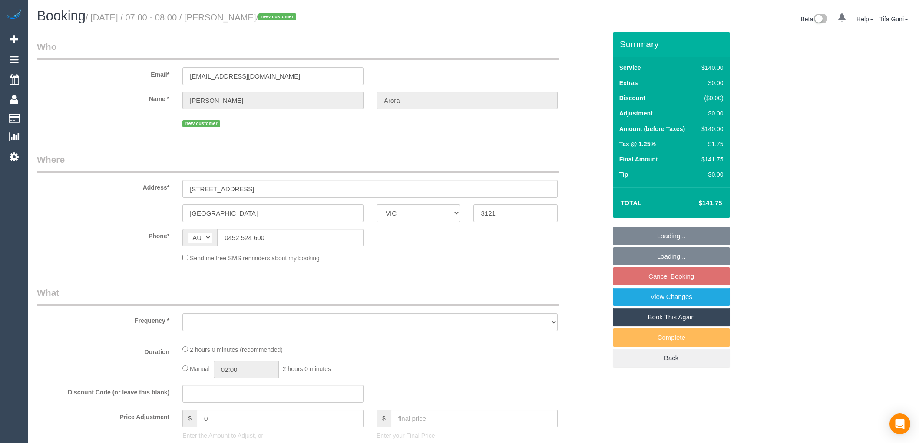
select select "VIC"
select select "string:stripe-pm_1Ry5j42GScqysDRVrYo0qZy3"
select select "number:28"
select select "number:14"
select select "number:19"
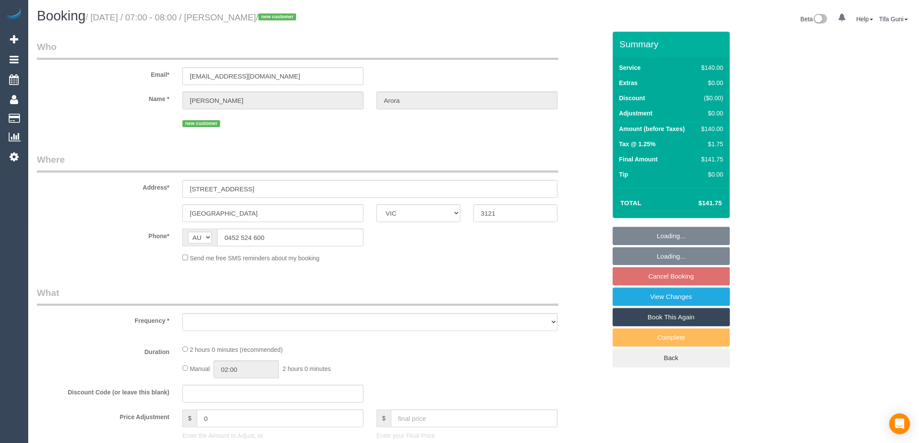
select select "number:25"
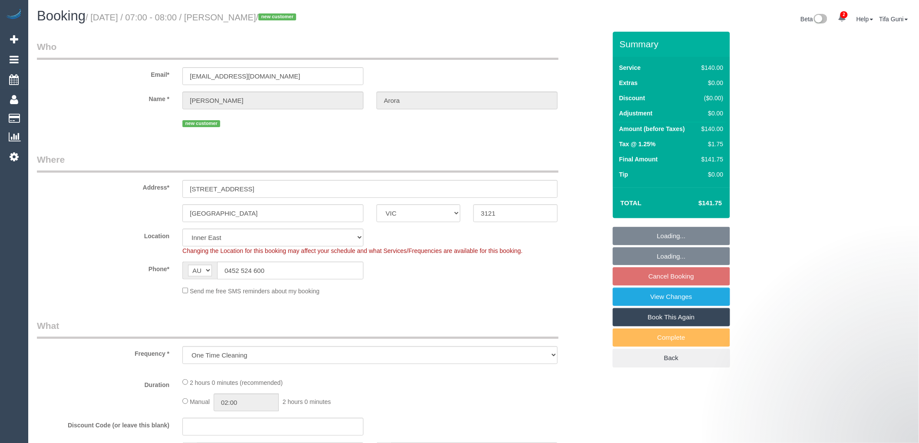
select select "object:1346"
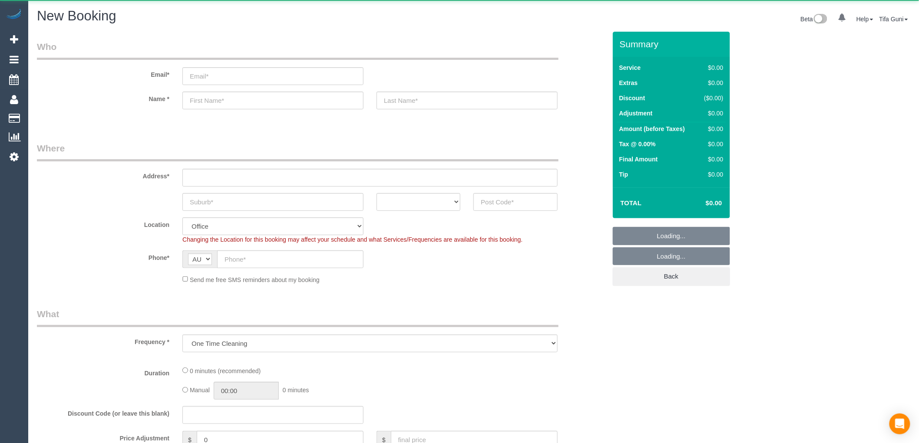
select select "object:661"
